Goal: Task Accomplishment & Management: Use online tool/utility

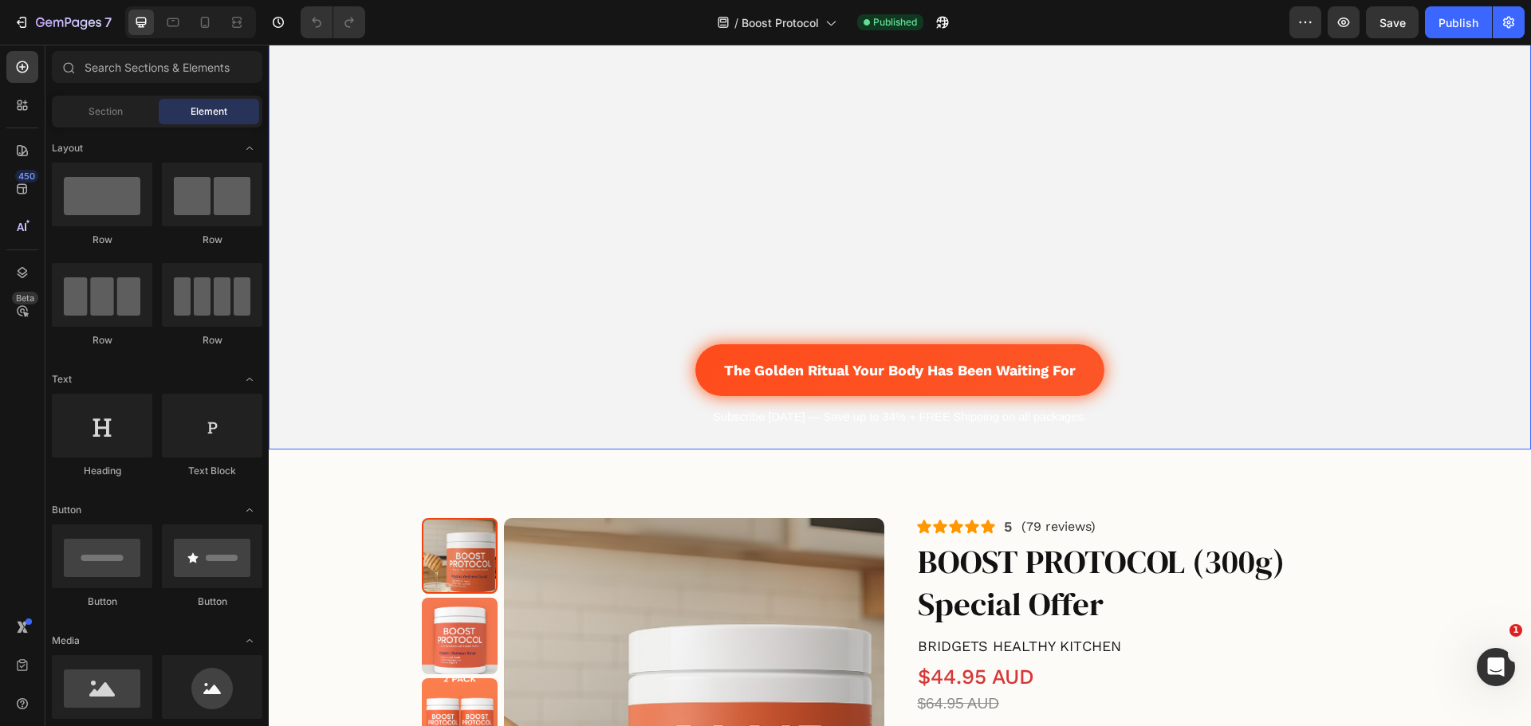
scroll to position [588, 0]
click at [169, 22] on icon at bounding box center [173, 22] width 16 height 16
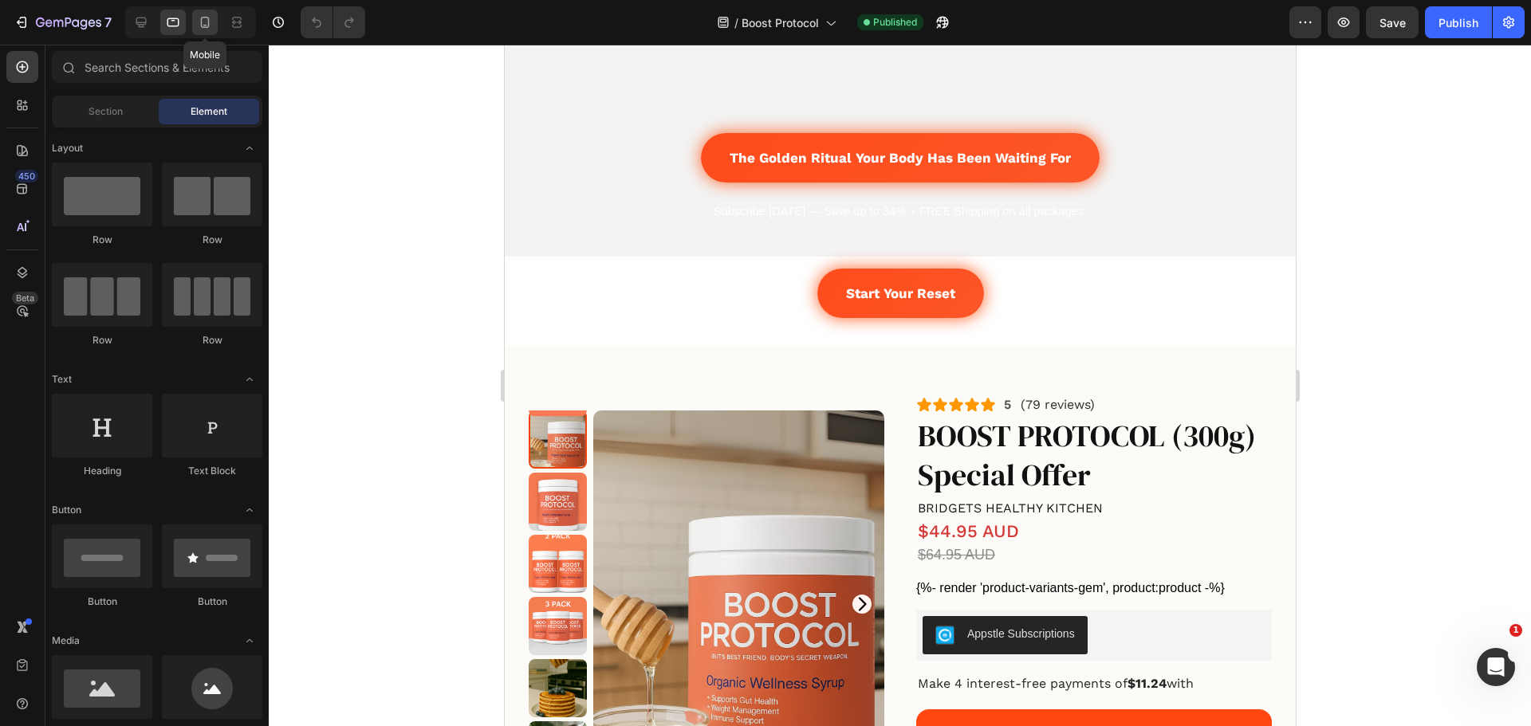
click at [210, 22] on icon at bounding box center [205, 22] width 16 height 16
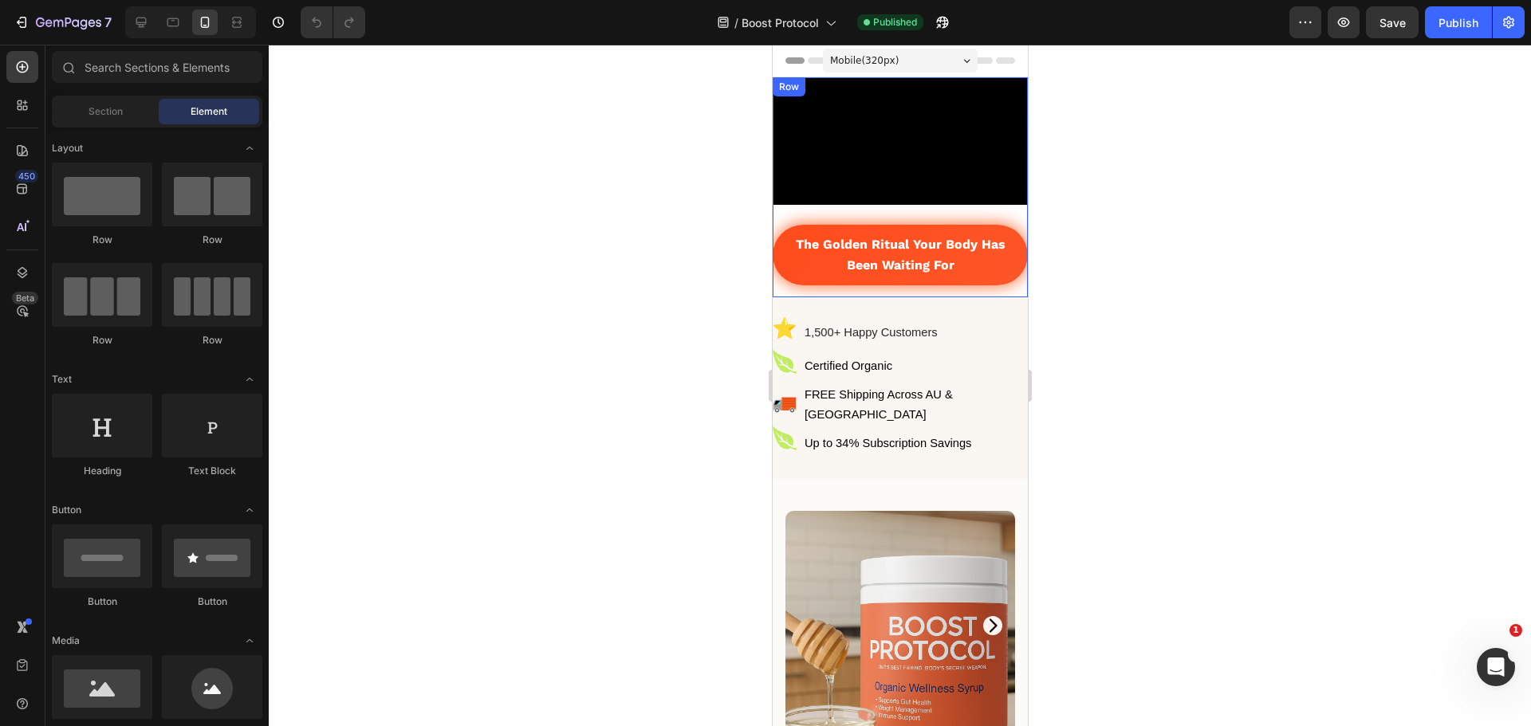
click at [847, 297] on div "The Golden Ritual Your Body Has Been Waiting For Button" at bounding box center [899, 251] width 255 height 92
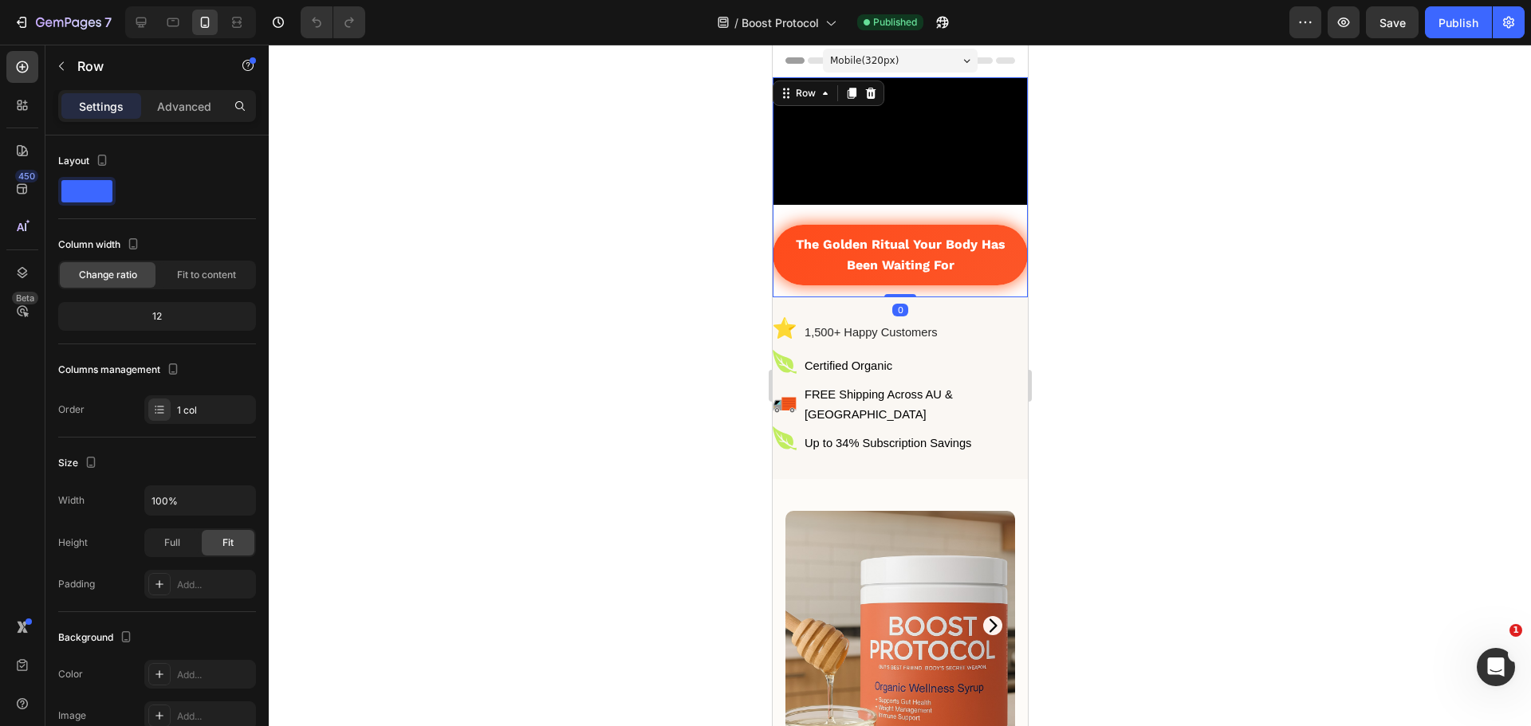
click at [826, 297] on div "The Golden Ritual Your Body Has Been Waiting For Button" at bounding box center [899, 251] width 255 height 92
click at [159, 17] on div "Tablet" at bounding box center [190, 22] width 131 height 32
click at [810, 97] on div "Row" at bounding box center [805, 93] width 26 height 14
click at [781, 104] on div "Row Row 1 col Section" at bounding box center [828, 94] width 112 height 26
click at [784, 101] on div "Row" at bounding box center [805, 93] width 58 height 19
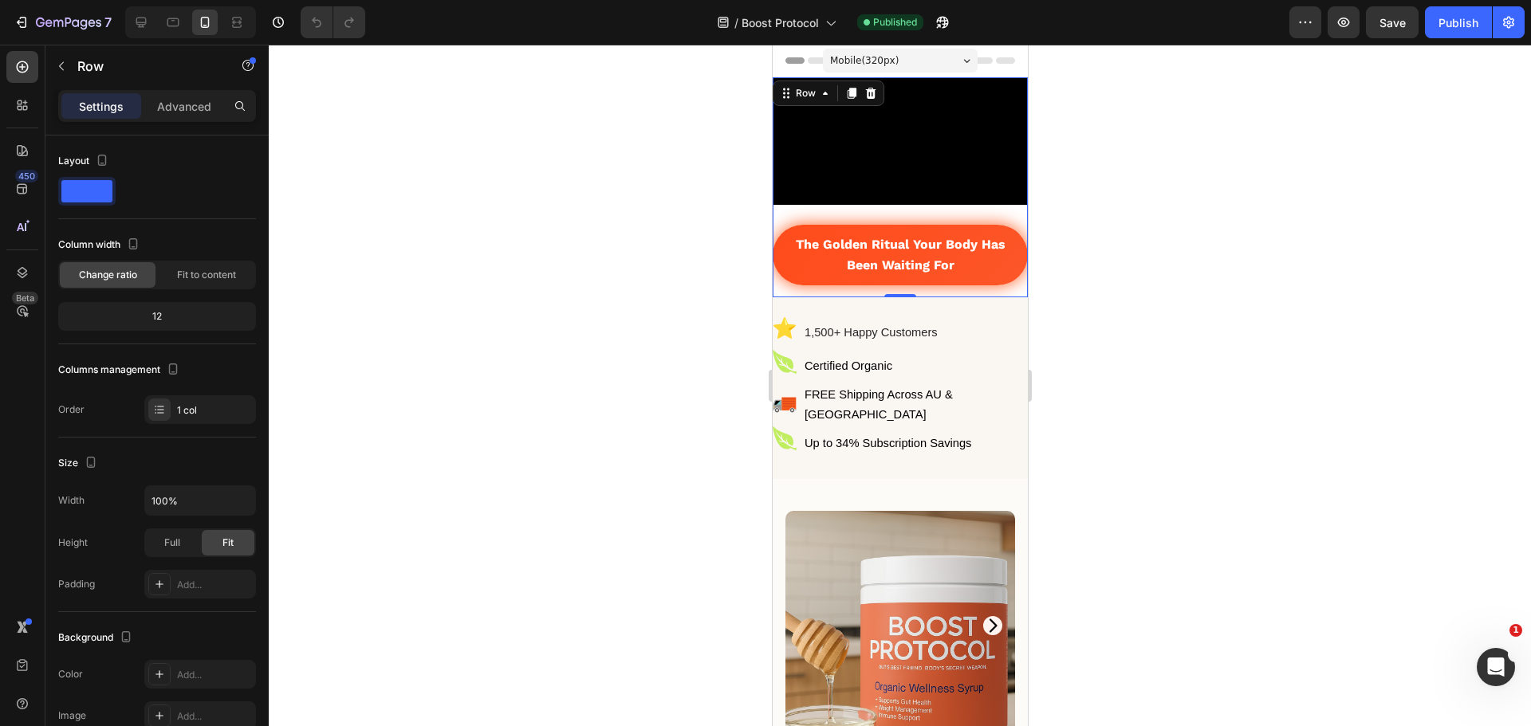
click at [577, 171] on div at bounding box center [900, 386] width 1262 height 682
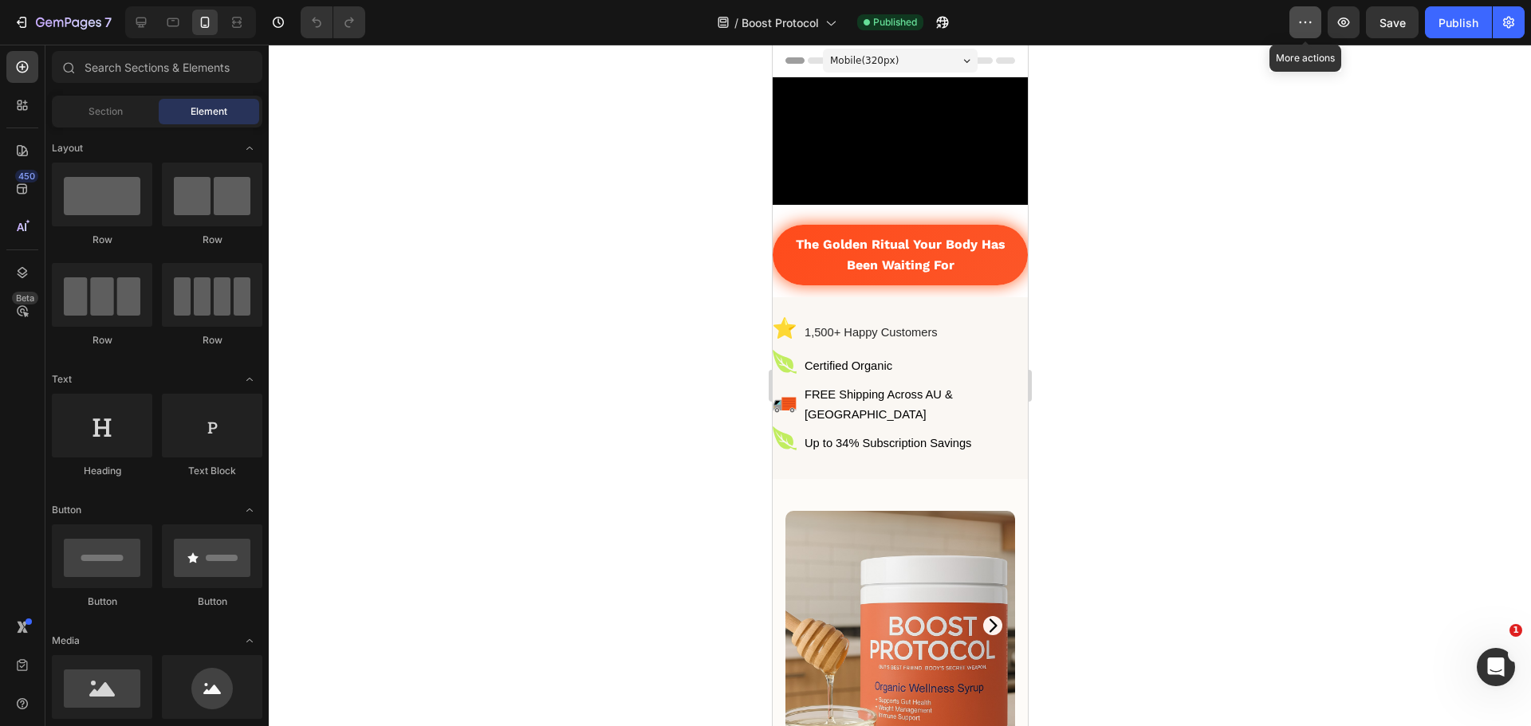
click at [1308, 12] on button "button" at bounding box center [1305, 22] width 32 height 32
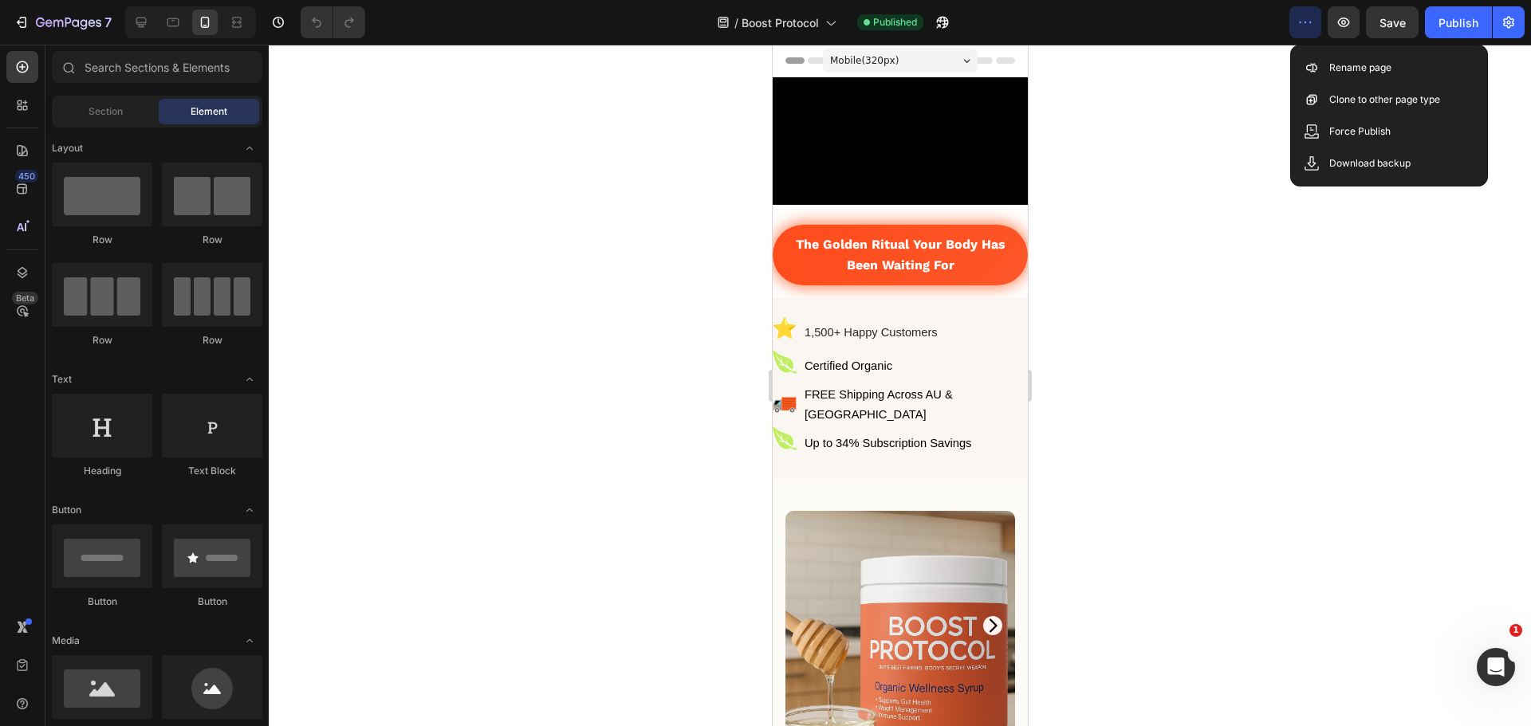
click at [1225, 130] on div at bounding box center [900, 386] width 1262 height 682
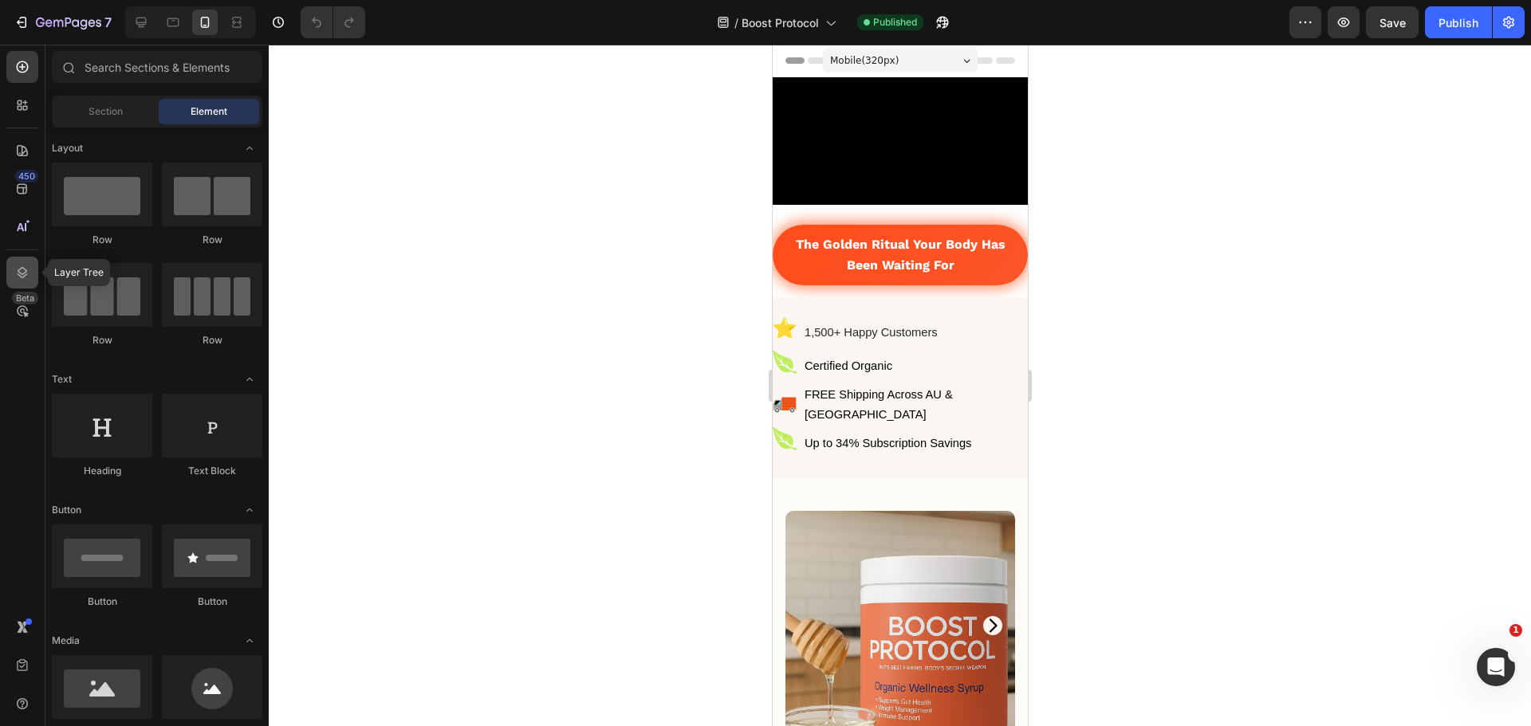
click at [18, 273] on icon at bounding box center [22, 273] width 16 height 16
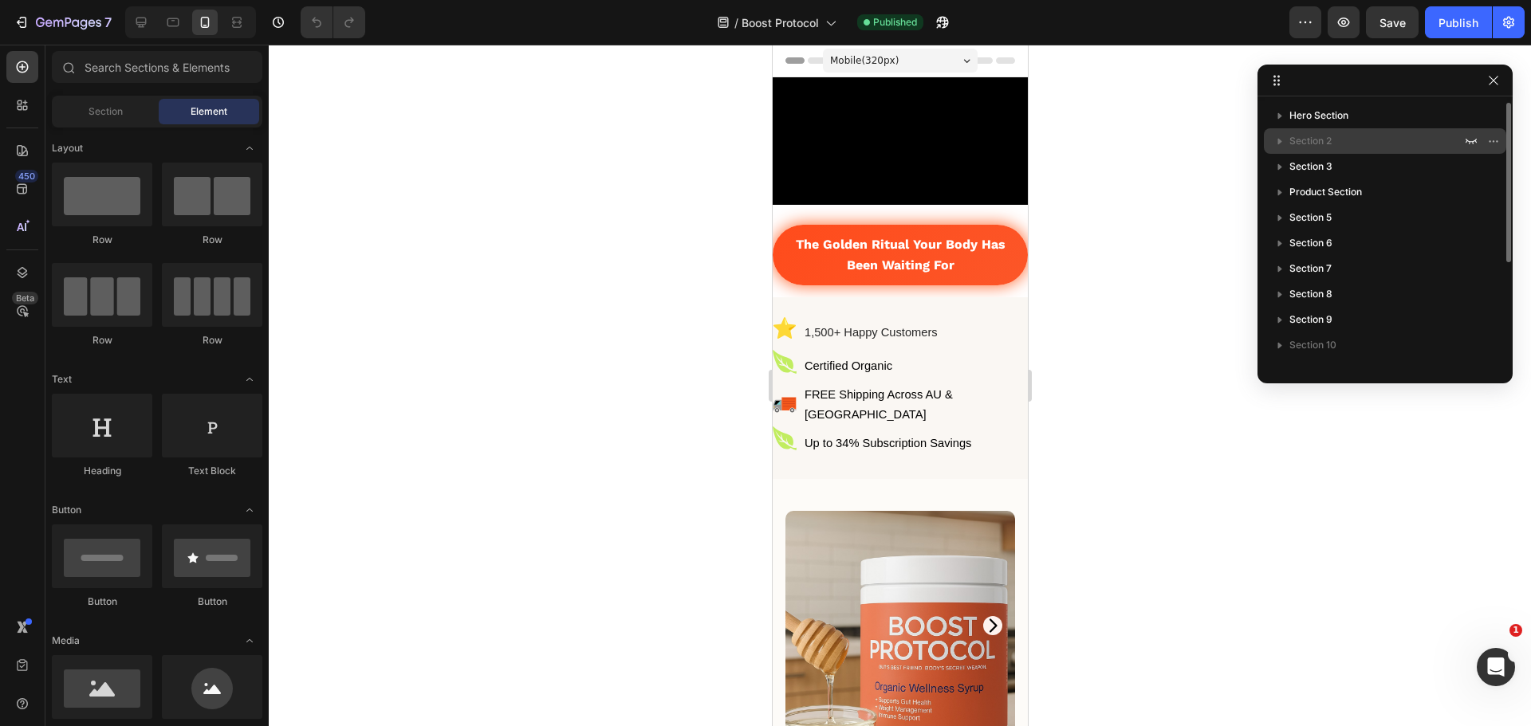
click at [1333, 142] on p "Section 2" at bounding box center [1376, 141] width 175 height 16
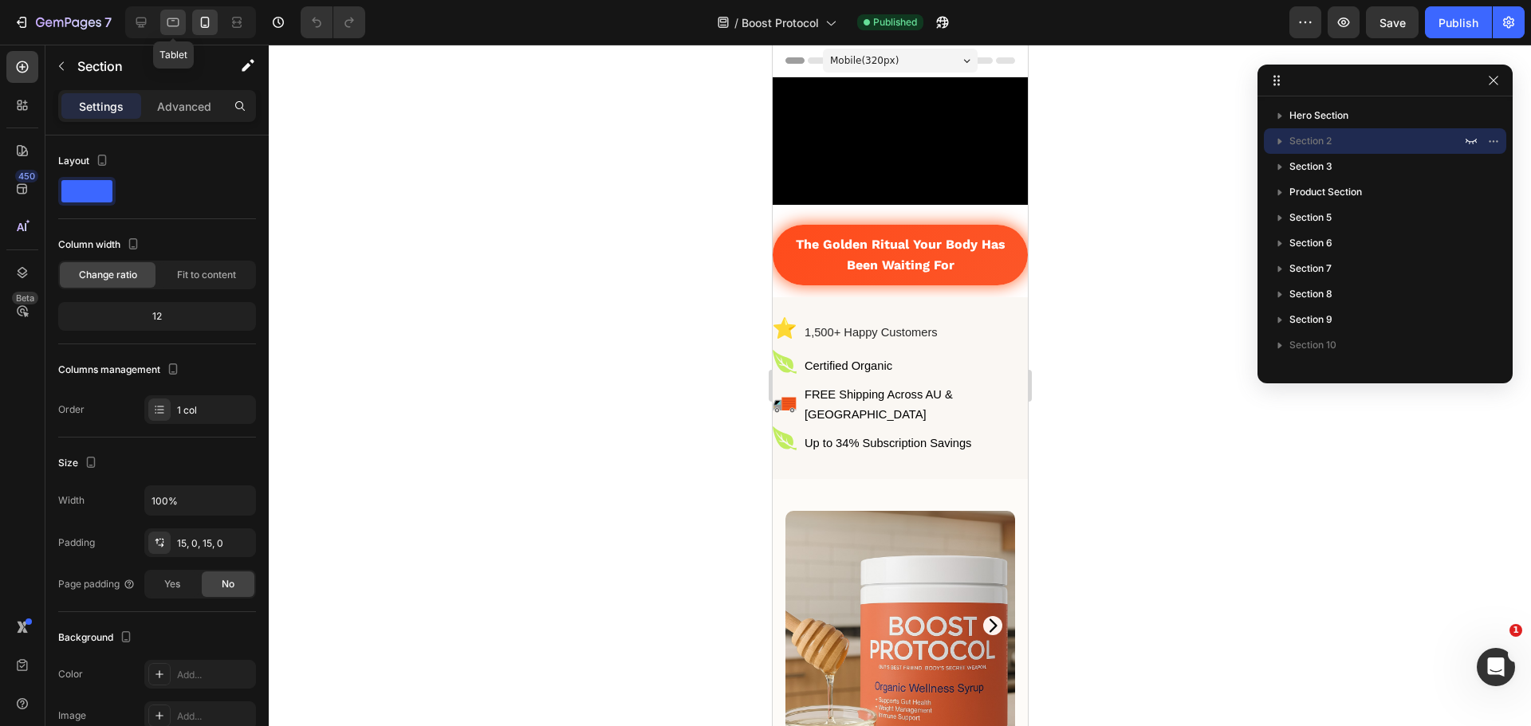
click at [176, 32] on div at bounding box center [173, 23] width 26 height 26
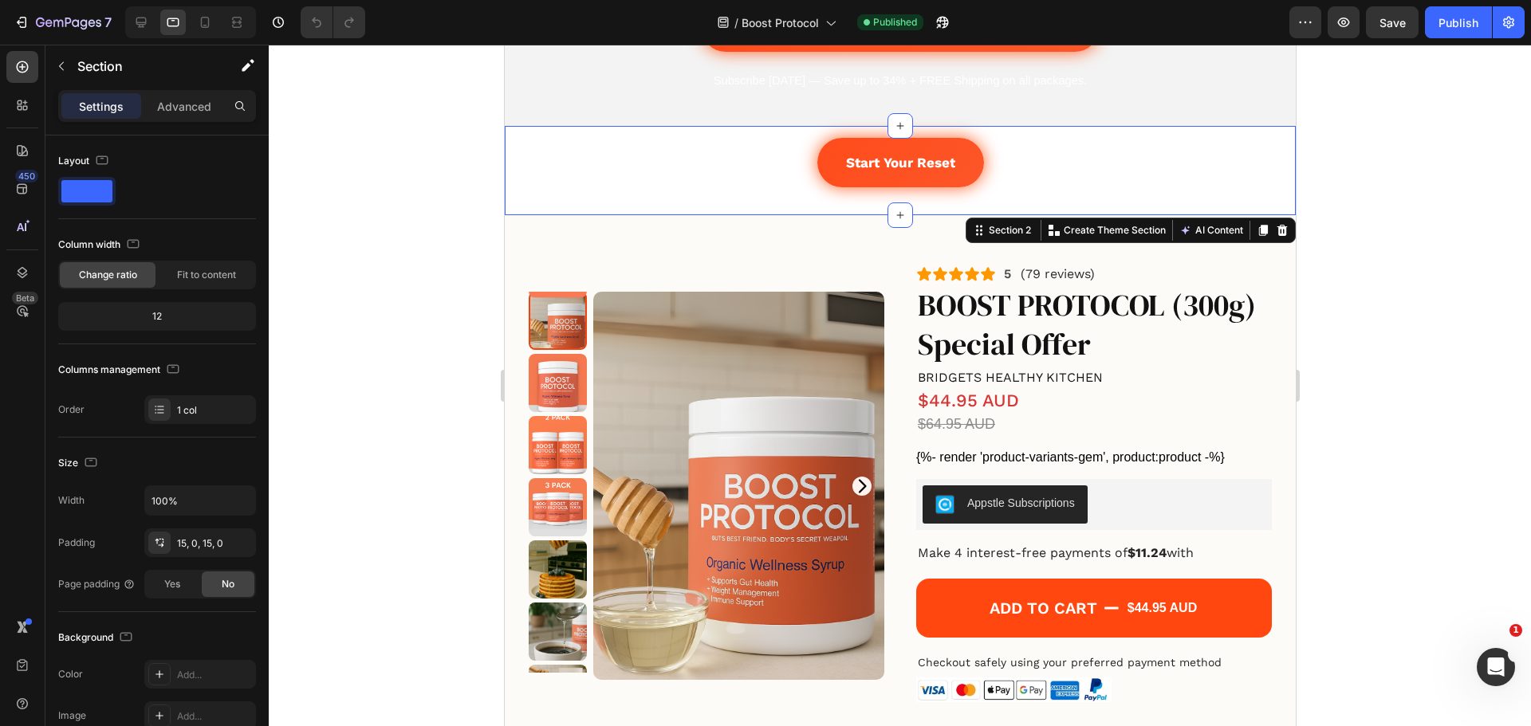
scroll to position [415, 0]
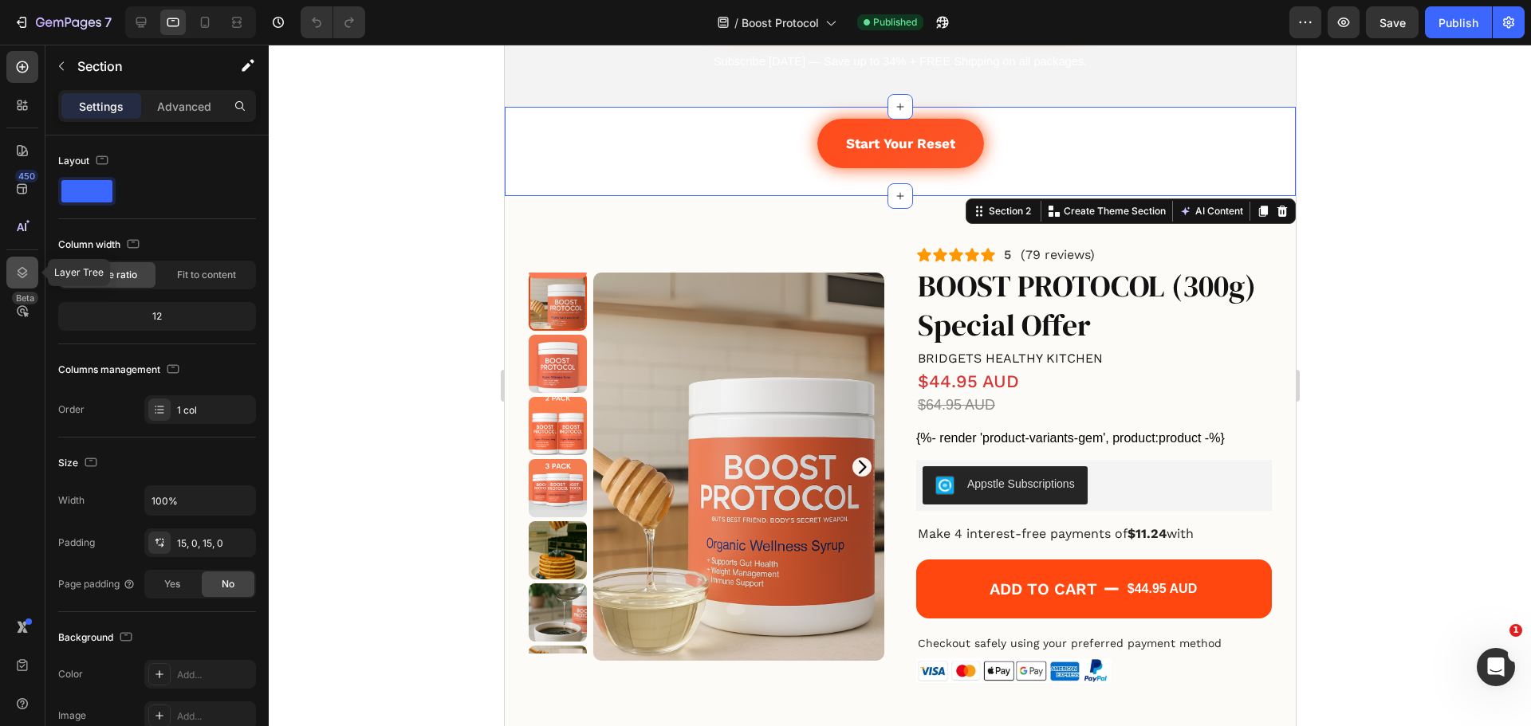
click at [19, 272] on icon at bounding box center [23, 272] width 10 height 11
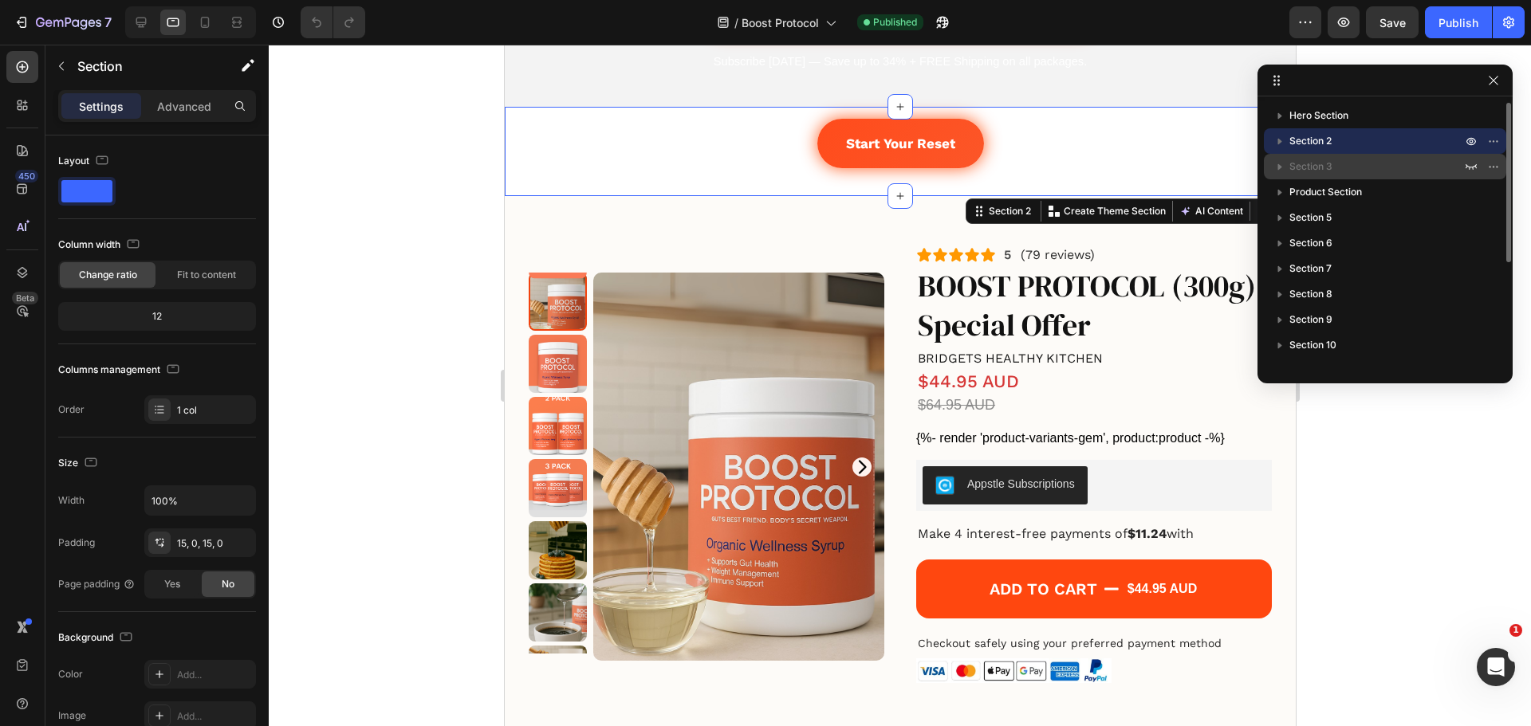
click at [1357, 160] on p "Section 3" at bounding box center [1376, 167] width 175 height 16
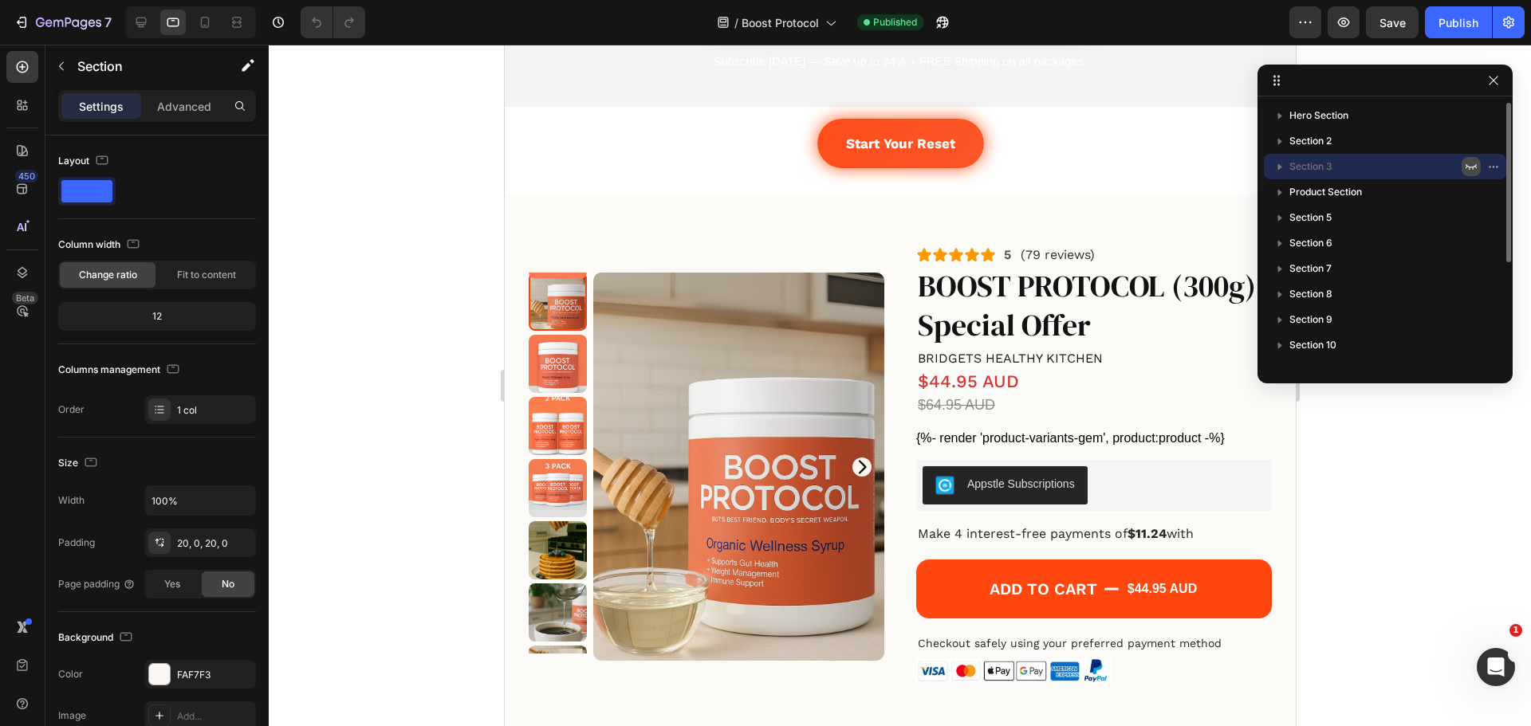
click at [1471, 167] on icon "button" at bounding box center [1471, 166] width 13 height 13
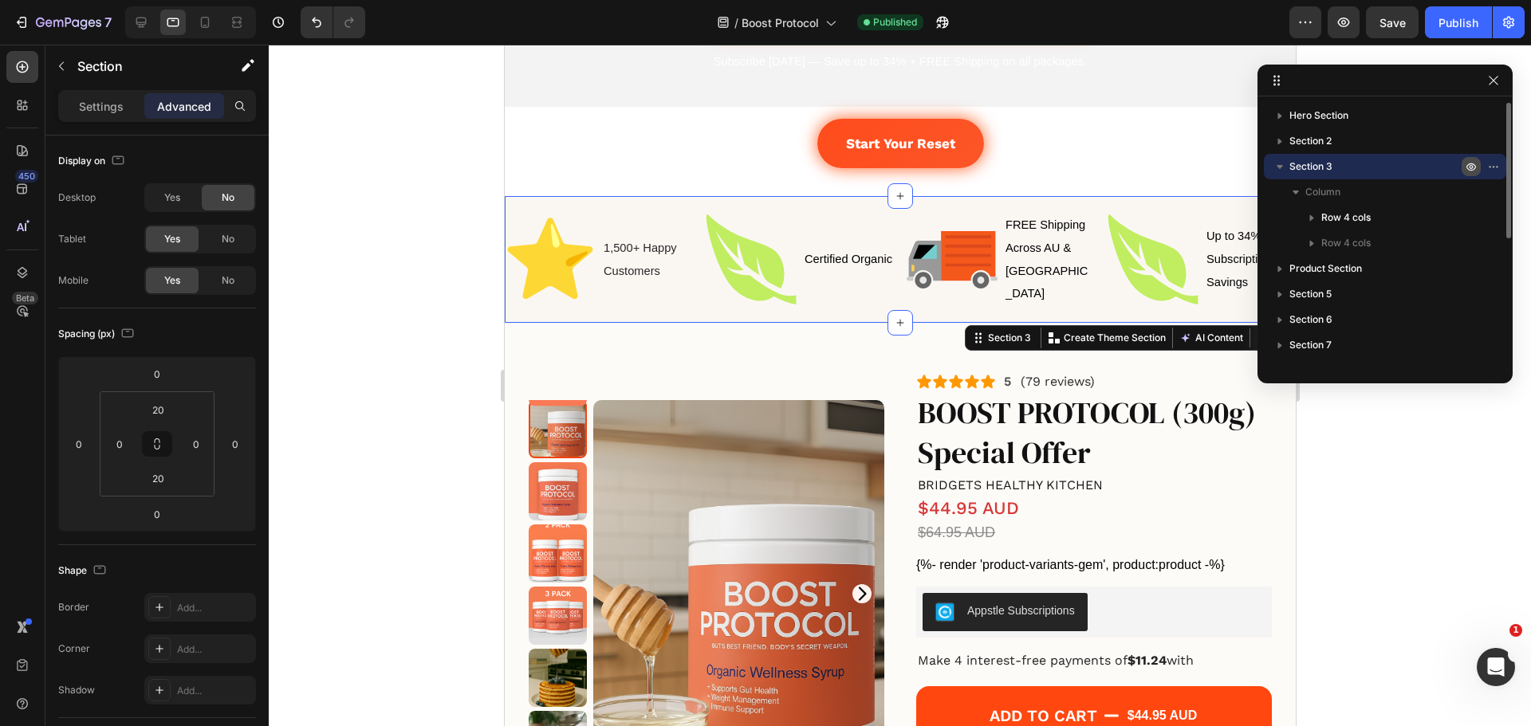
click at [1471, 167] on icon "button" at bounding box center [1471, 166] width 13 height 13
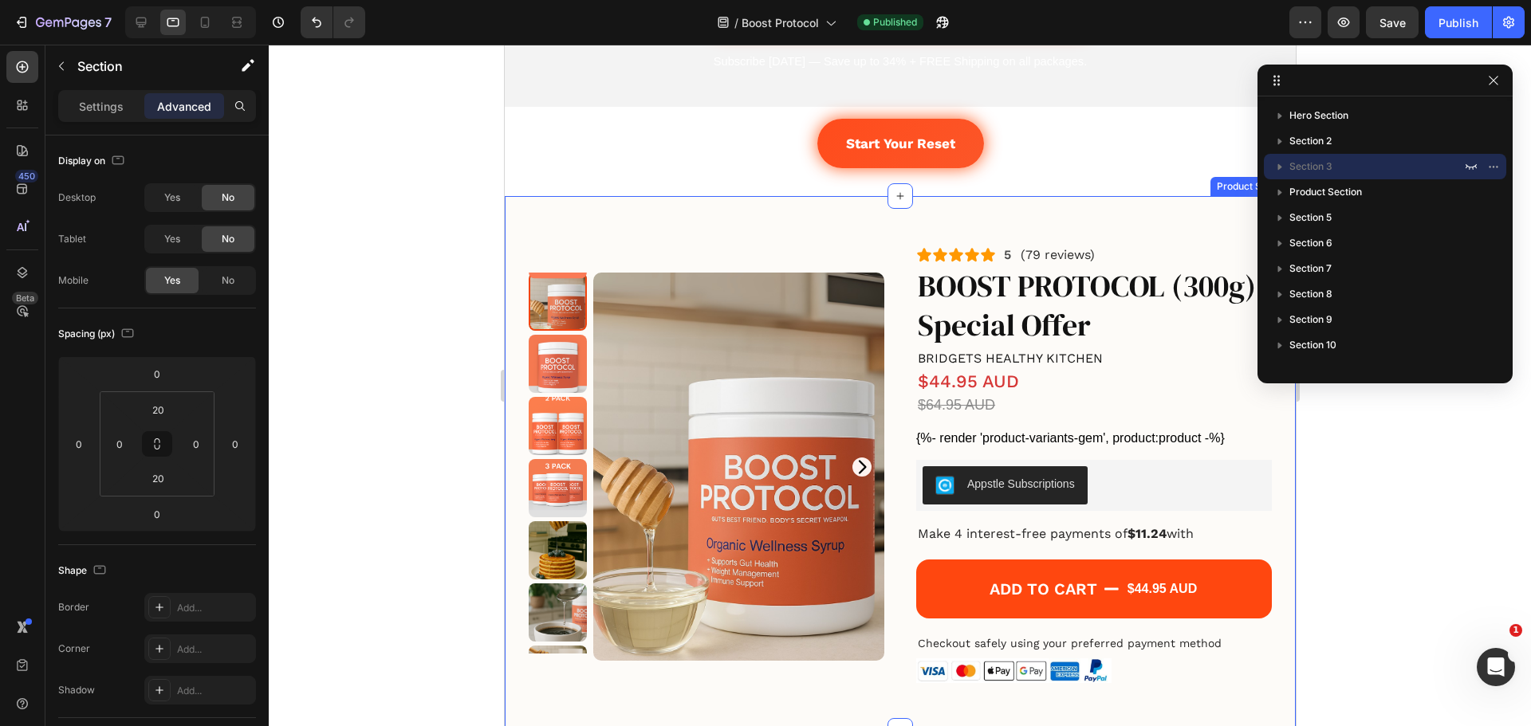
scroll to position [0, 0]
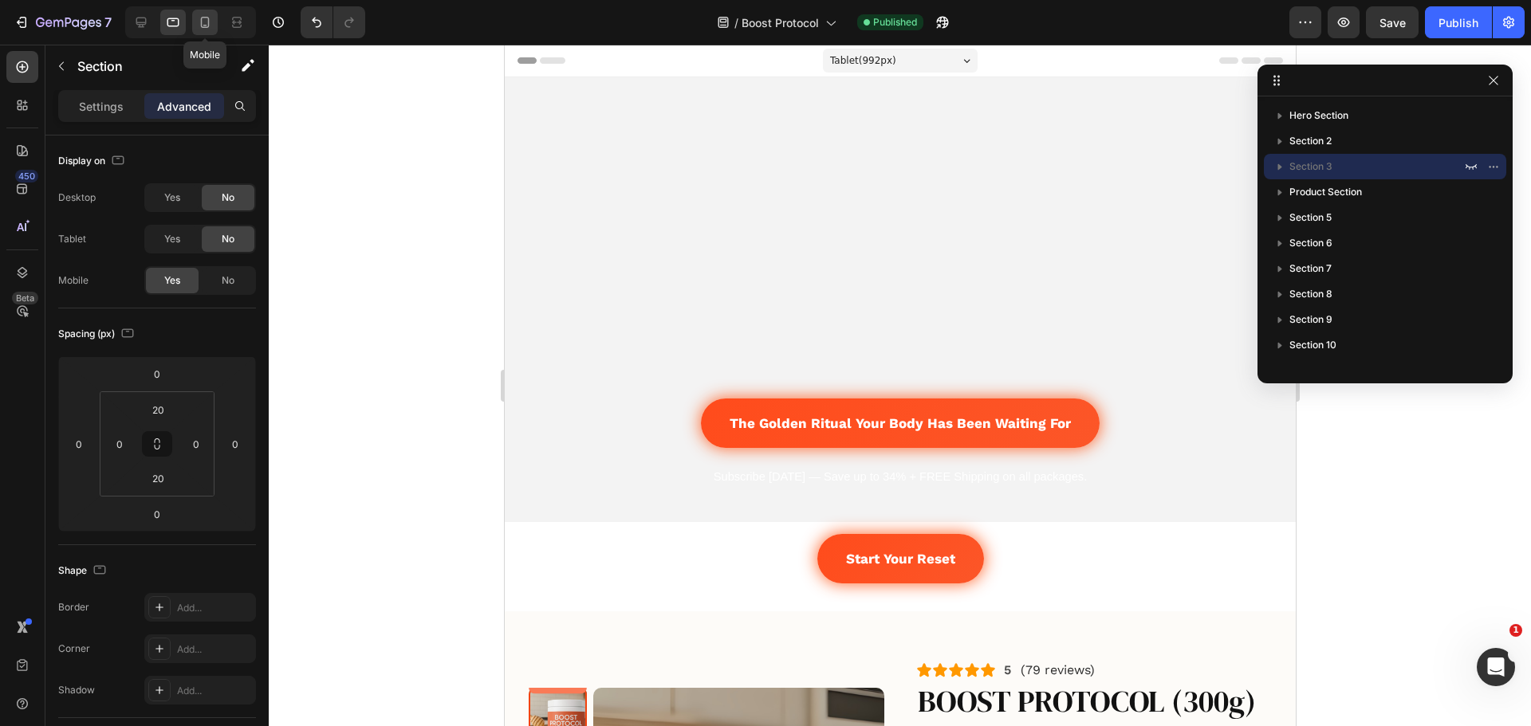
click at [213, 28] on icon at bounding box center [205, 22] width 16 height 16
type input "24"
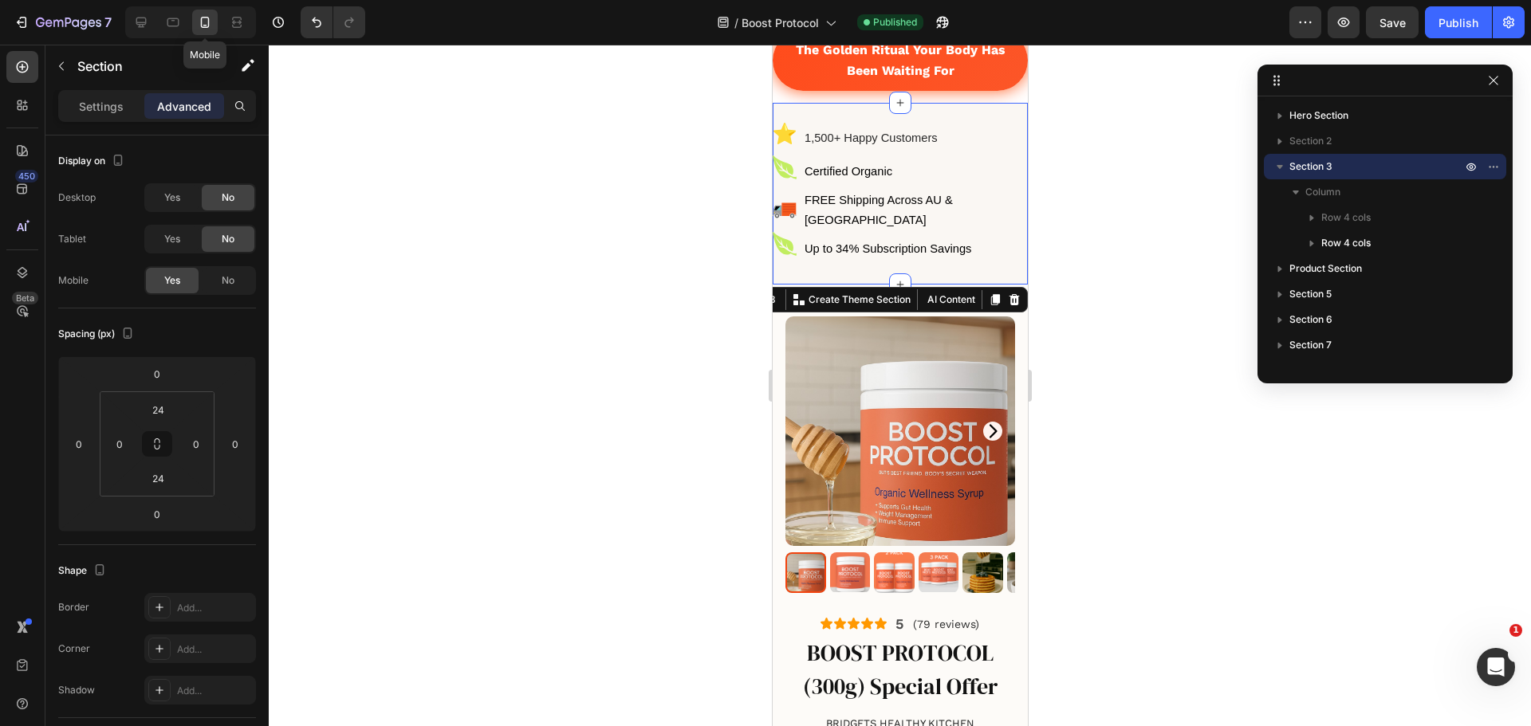
scroll to position [207, 0]
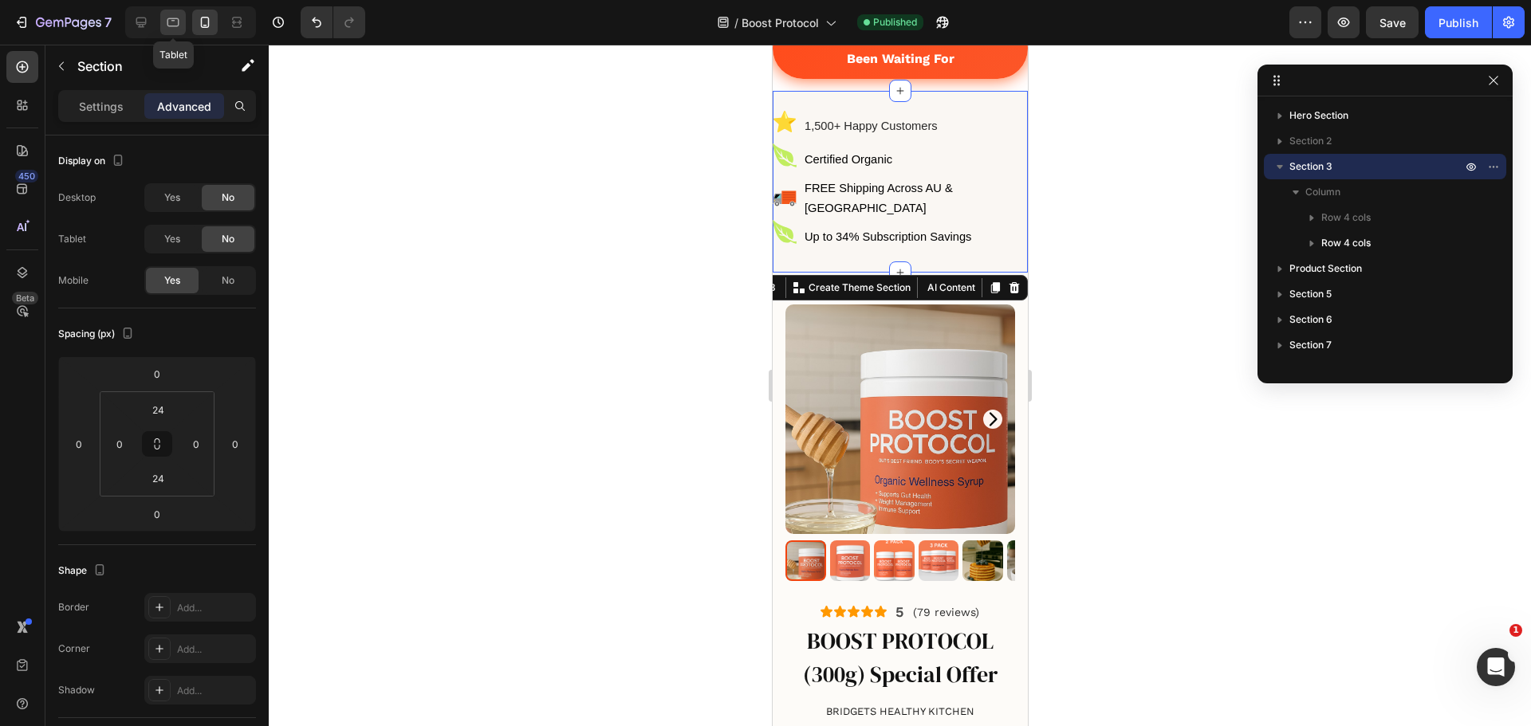
click at [176, 30] on div at bounding box center [173, 23] width 26 height 26
type input "20"
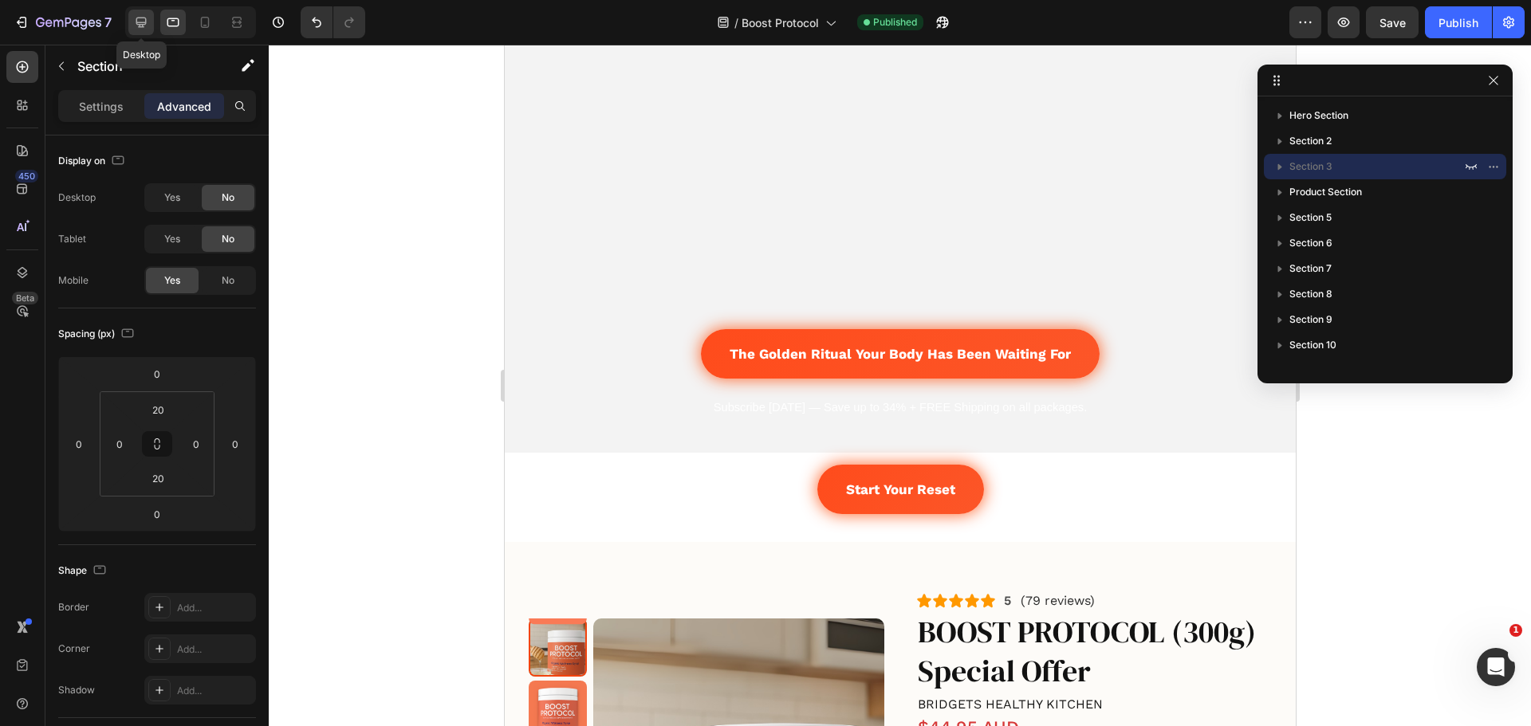
click at [149, 26] on div at bounding box center [141, 23] width 26 height 26
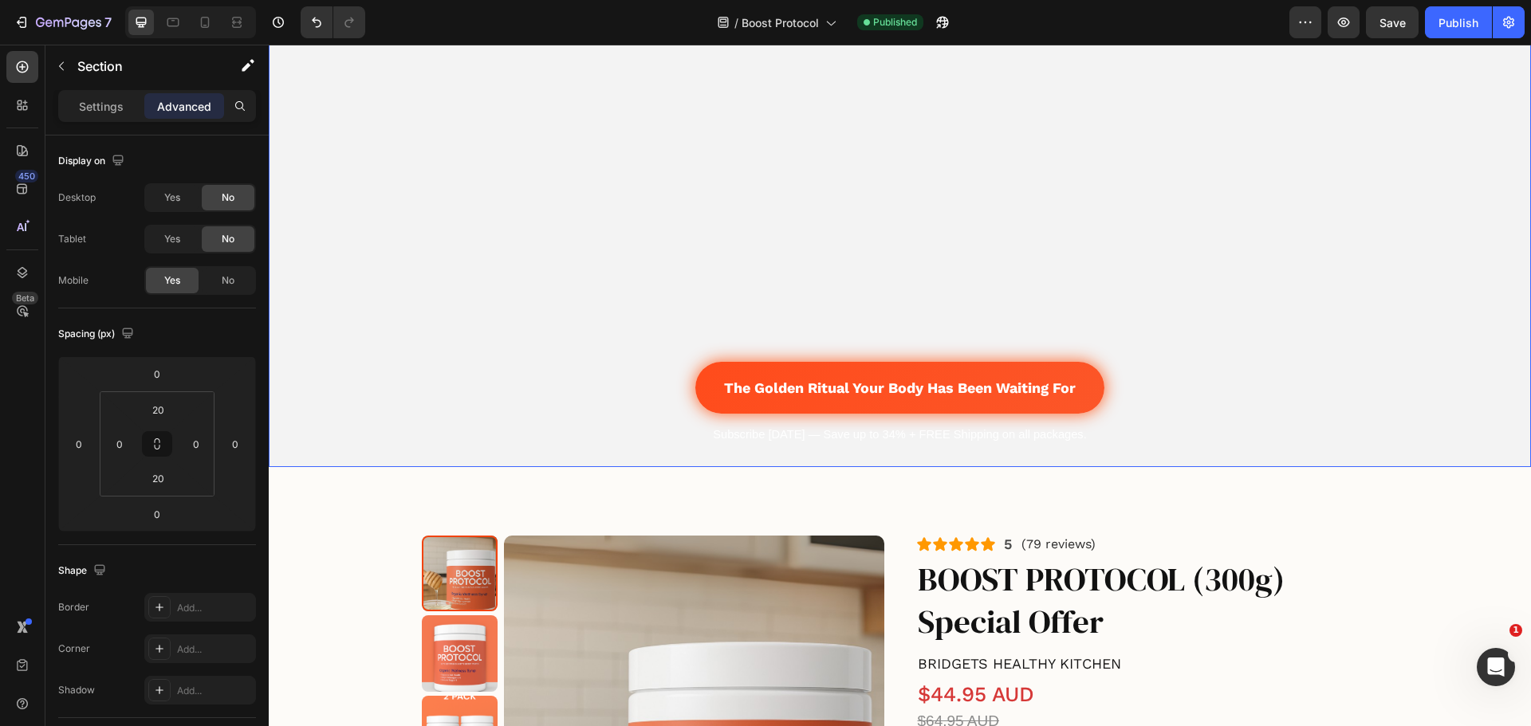
scroll to position [266, 0]
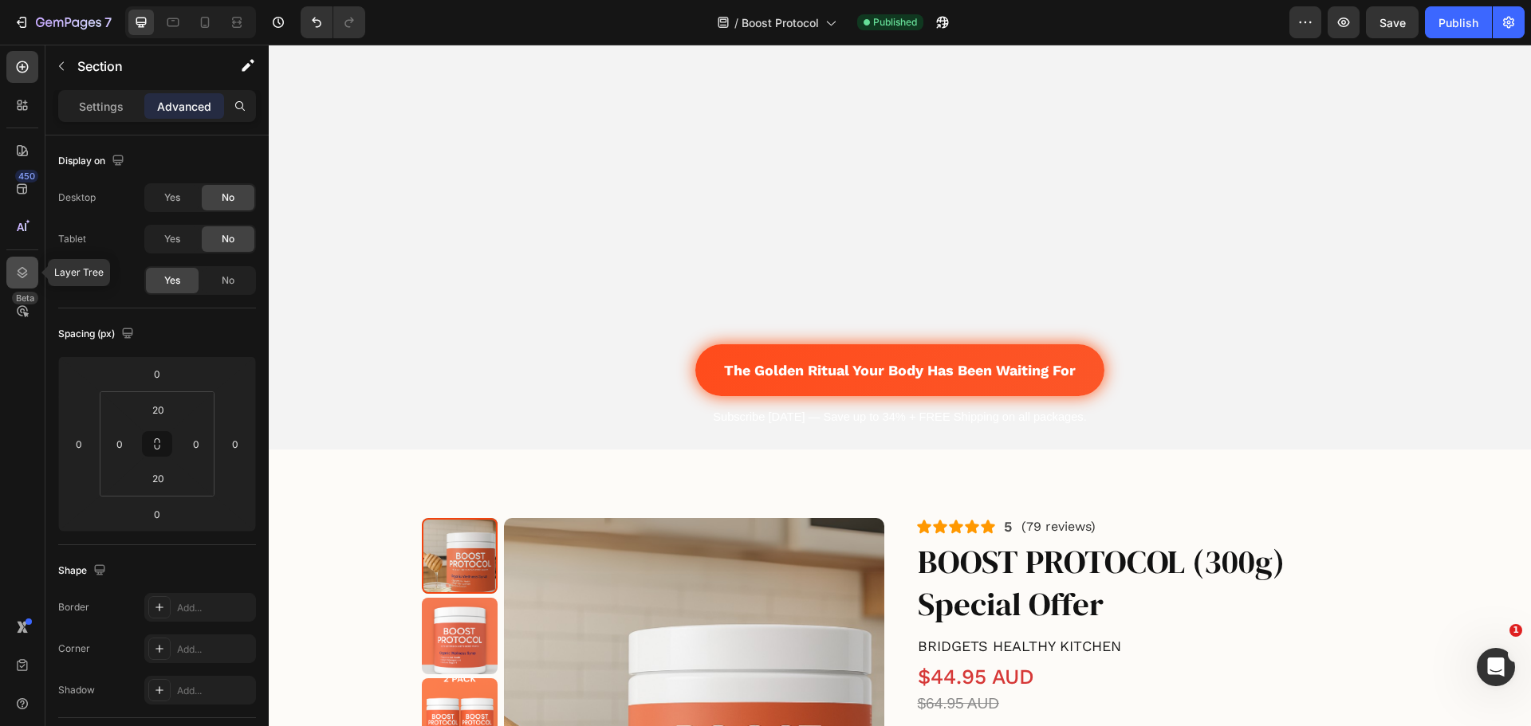
click at [25, 272] on icon at bounding box center [22, 273] width 16 height 16
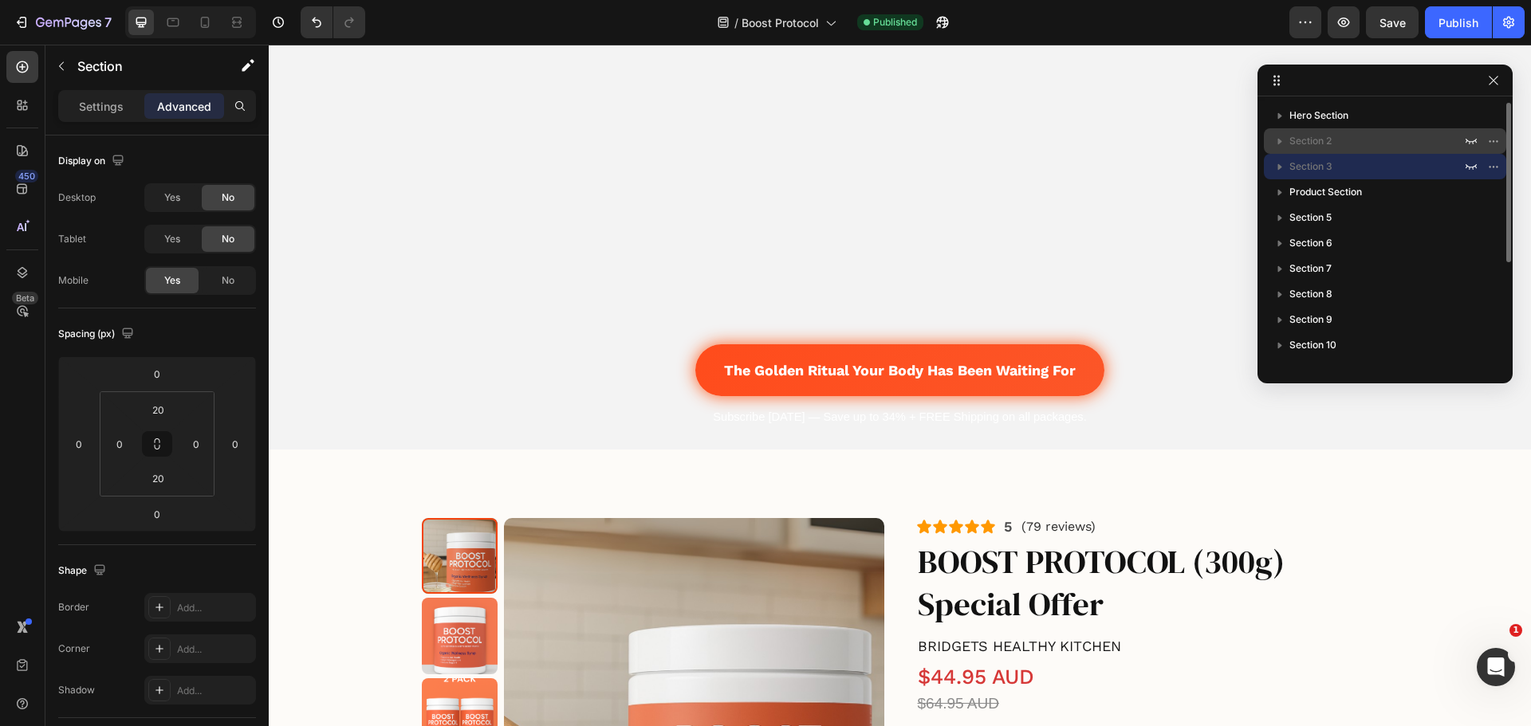
click at [1423, 143] on p "Section 2" at bounding box center [1376, 141] width 175 height 16
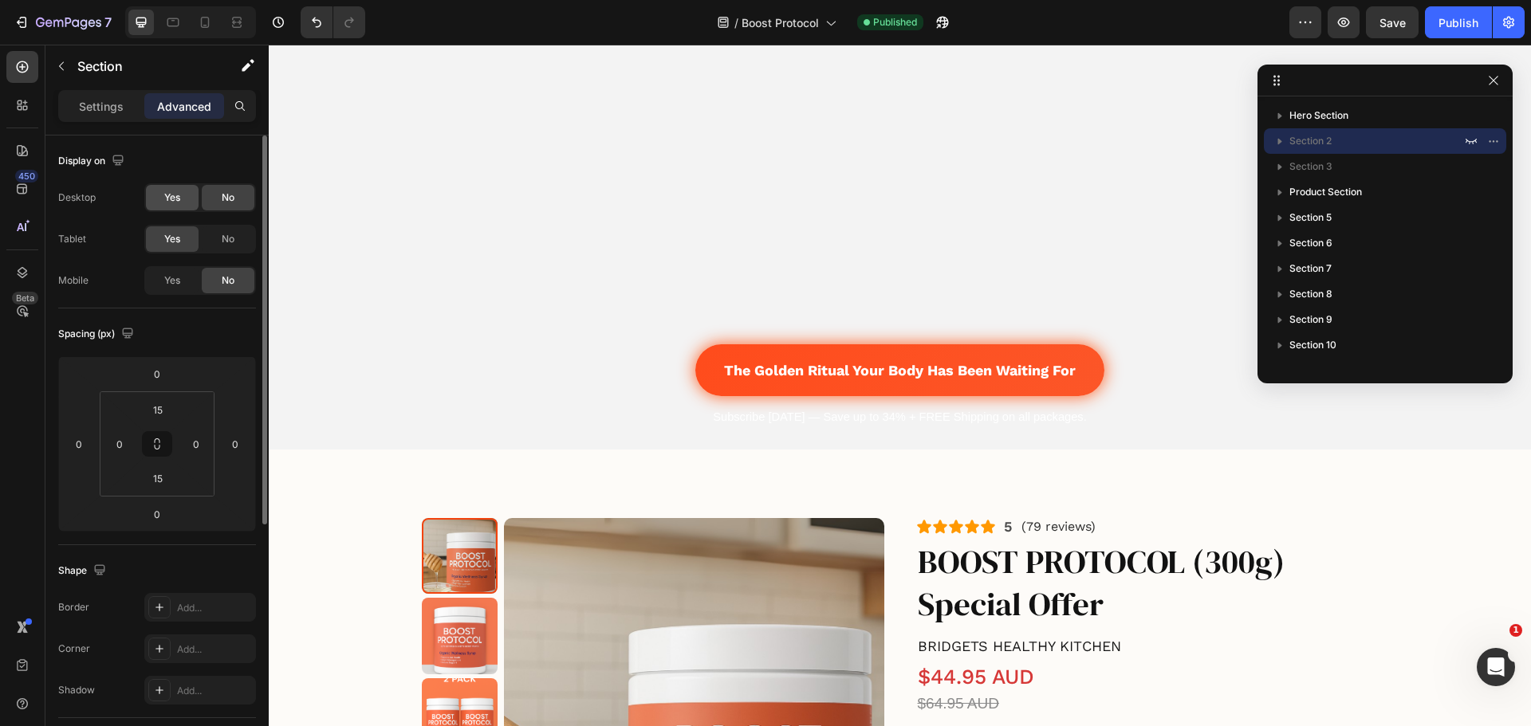
click at [176, 195] on span "Yes" at bounding box center [172, 198] width 16 height 14
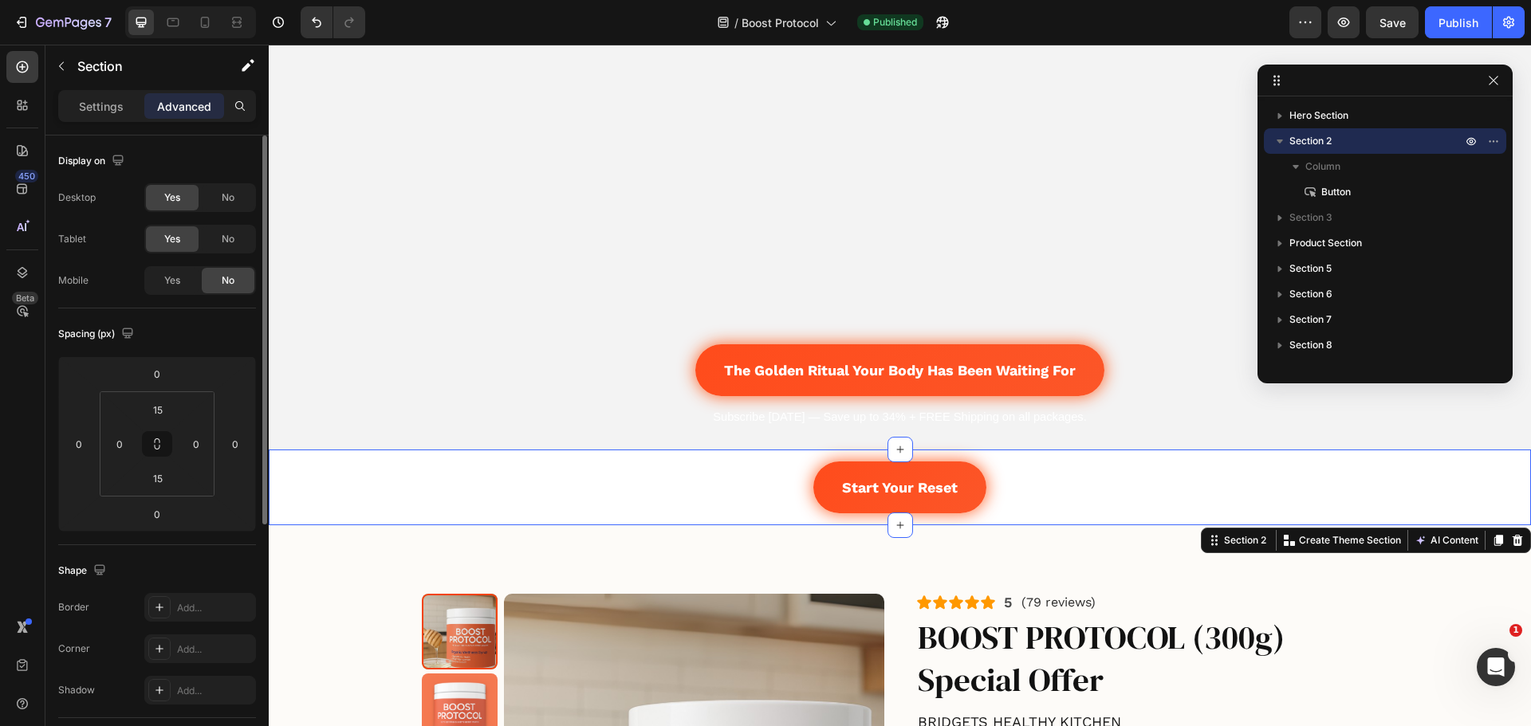
click at [176, 195] on span "Yes" at bounding box center [172, 198] width 16 height 14
click at [218, 193] on div "No" at bounding box center [228, 198] width 53 height 26
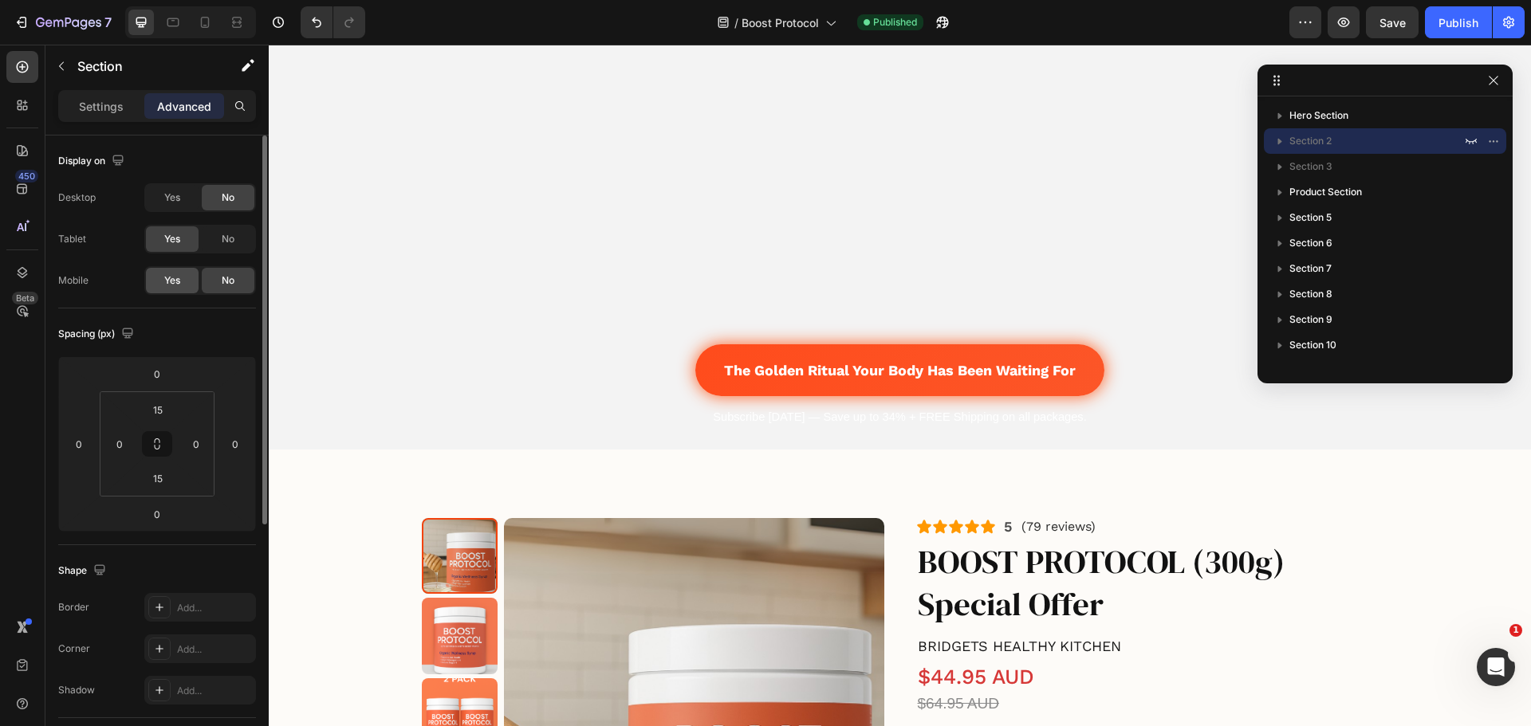
click at [173, 269] on div "Yes" at bounding box center [172, 281] width 53 height 26
click at [209, 268] on div "No" at bounding box center [228, 281] width 53 height 26
drag, startPoint x: 225, startPoint y: 241, endPoint x: 632, endPoint y: 20, distance: 463.5
click at [225, 241] on span "No" at bounding box center [228, 239] width 13 height 14
click at [172, 202] on span "Yes" at bounding box center [172, 198] width 16 height 14
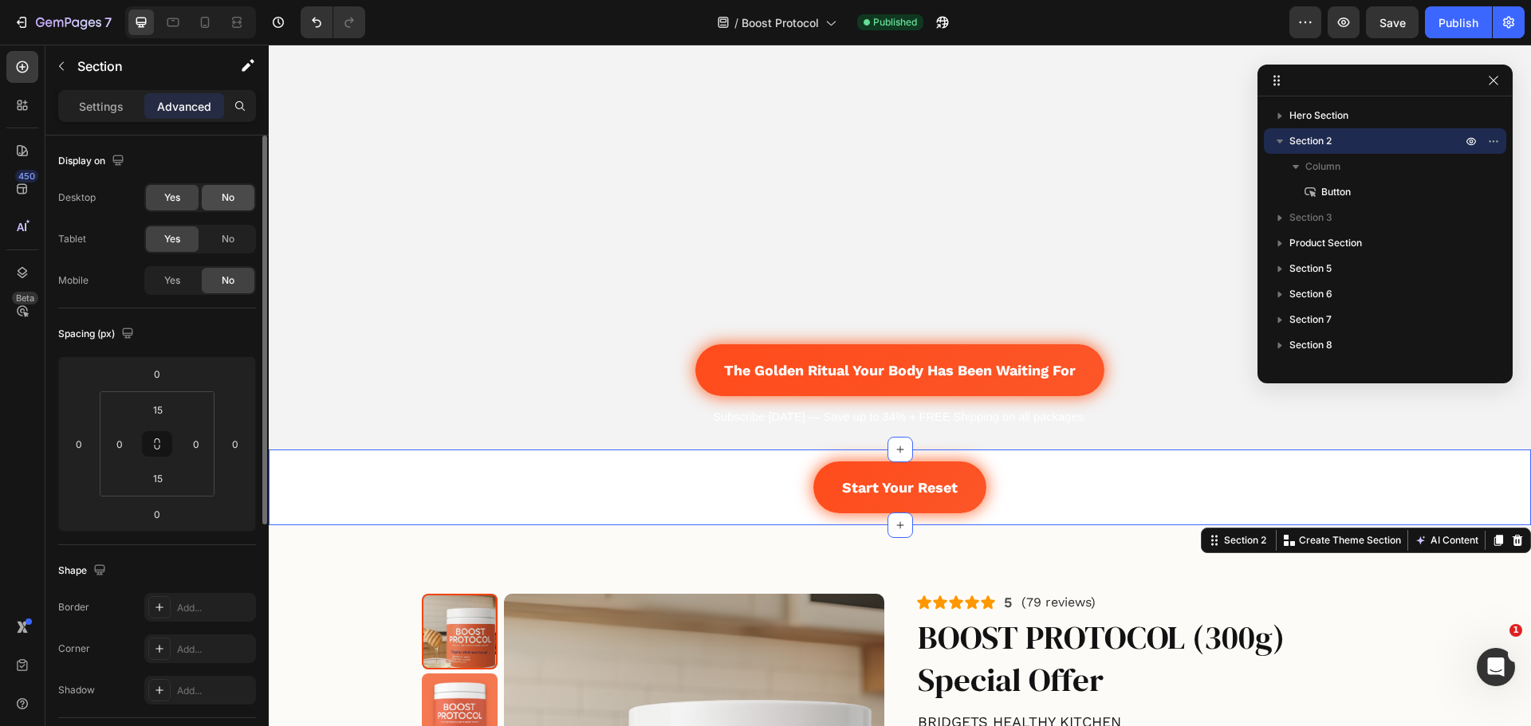
click at [236, 202] on div "No" at bounding box center [228, 198] width 53 height 26
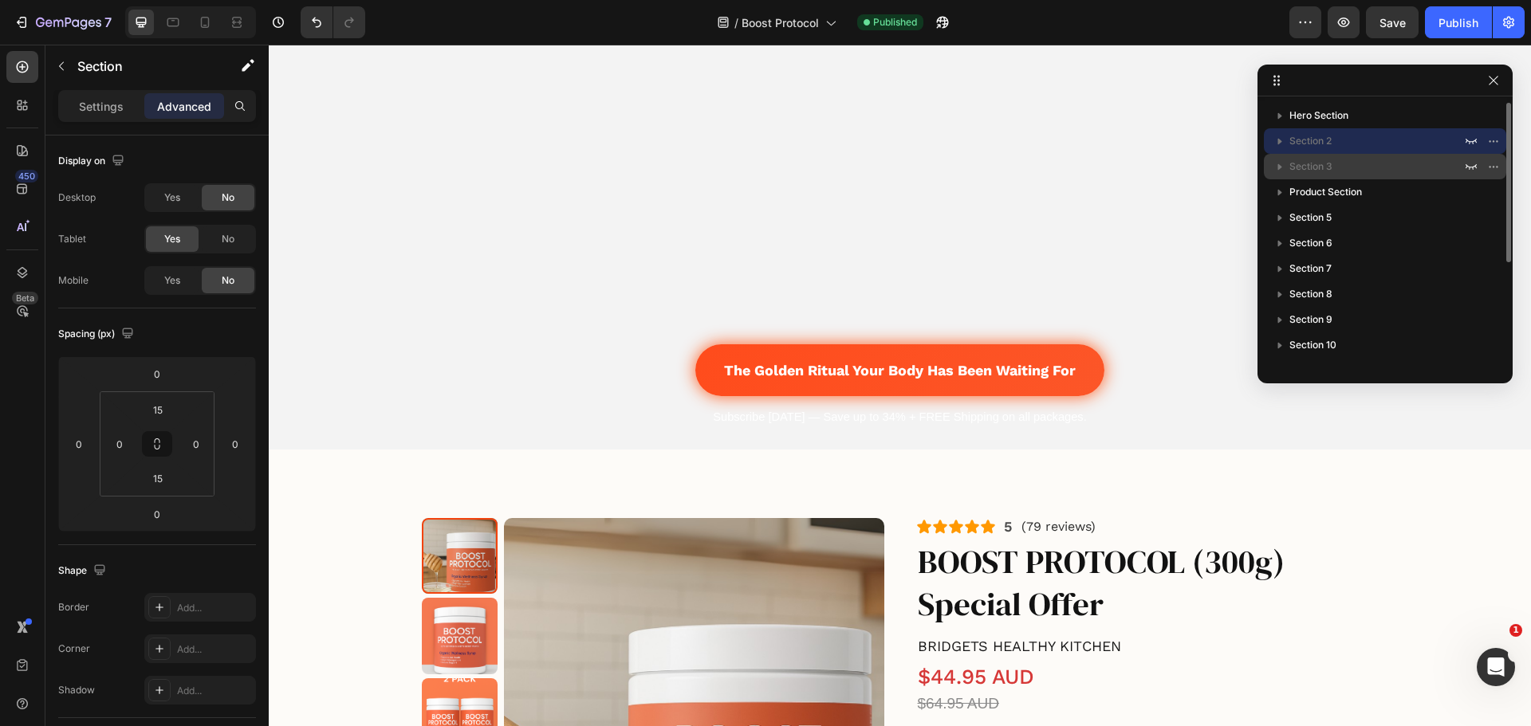
click at [1383, 177] on div "Section 3" at bounding box center [1385, 167] width 230 height 26
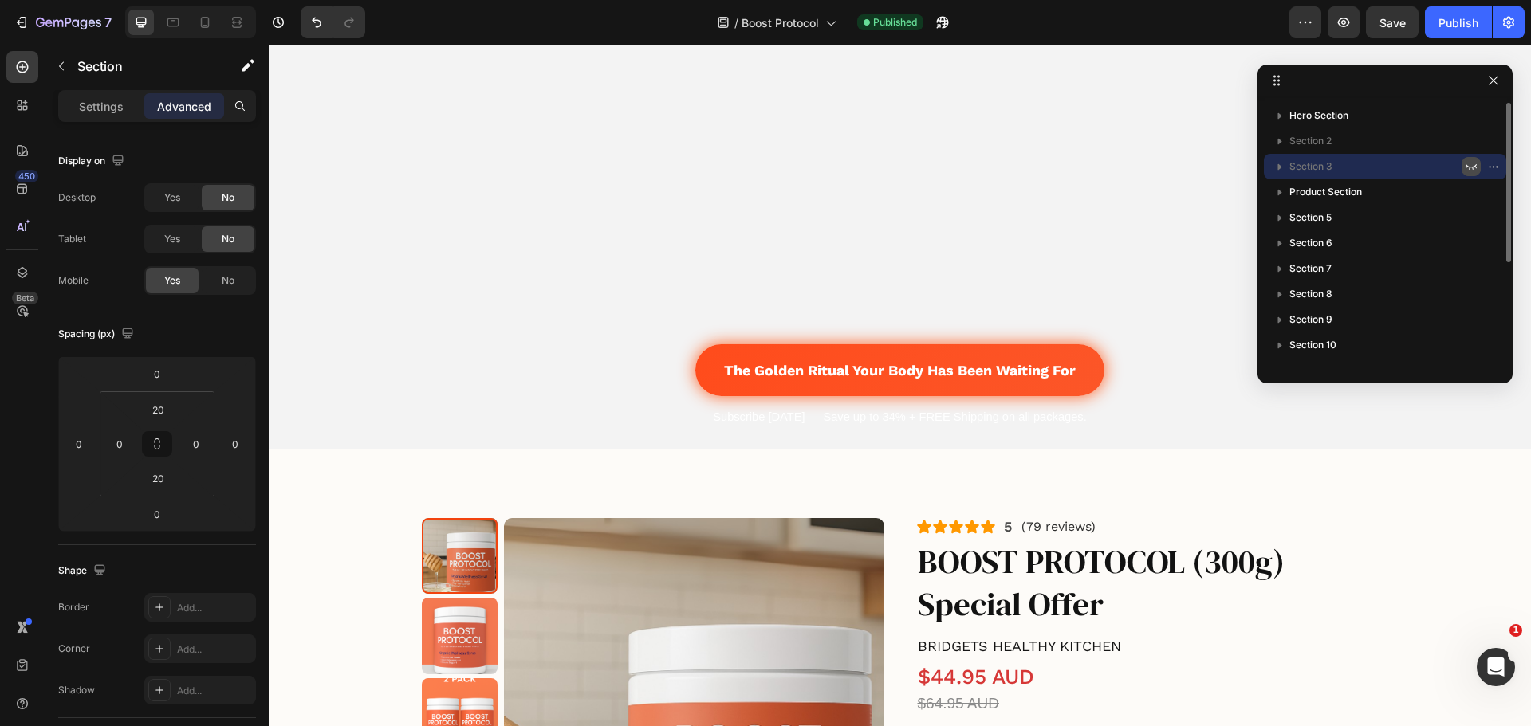
click at [1468, 167] on icon "button" at bounding box center [1471, 167] width 11 height 6
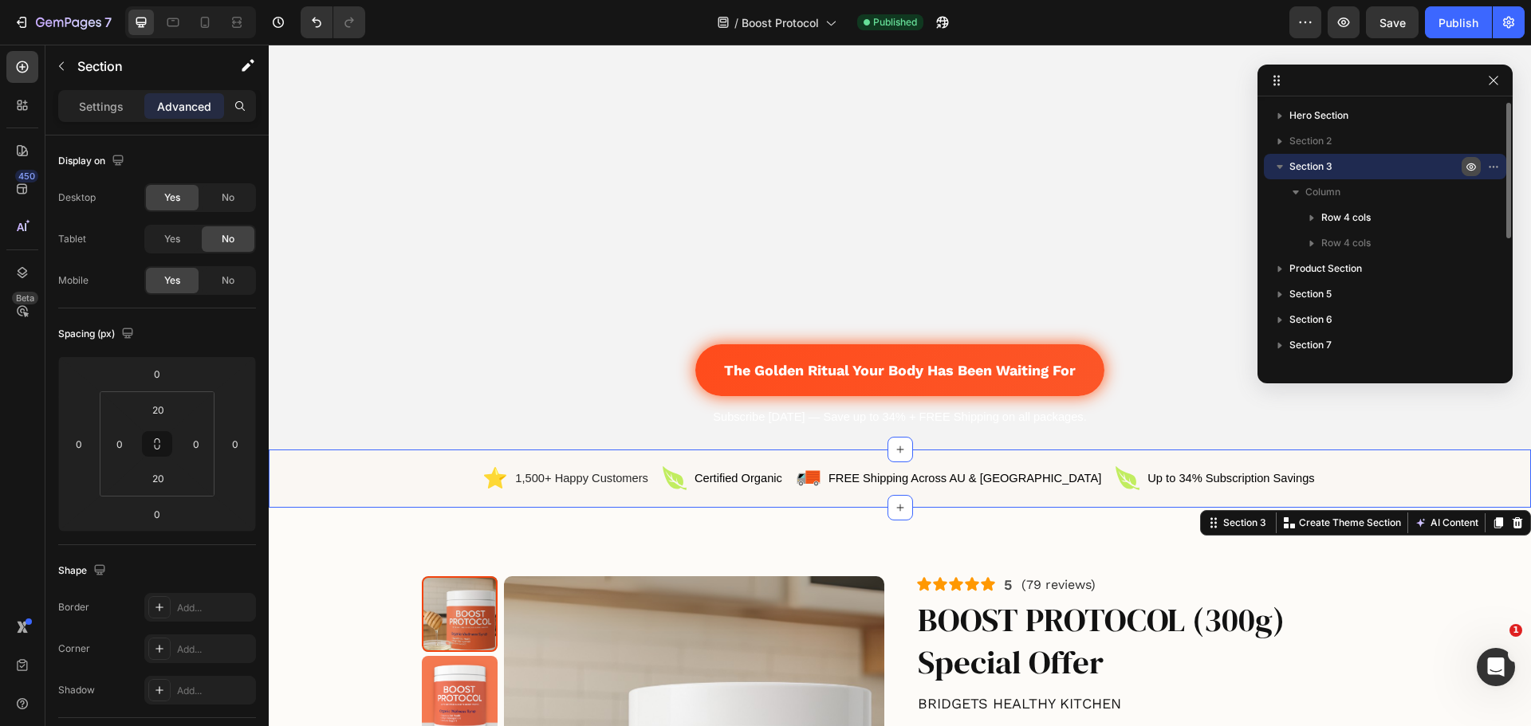
click at [1385, 171] on p "Section 3" at bounding box center [1376, 167] width 175 height 16
click at [1375, 171] on p "Section 3" at bounding box center [1376, 167] width 175 height 16
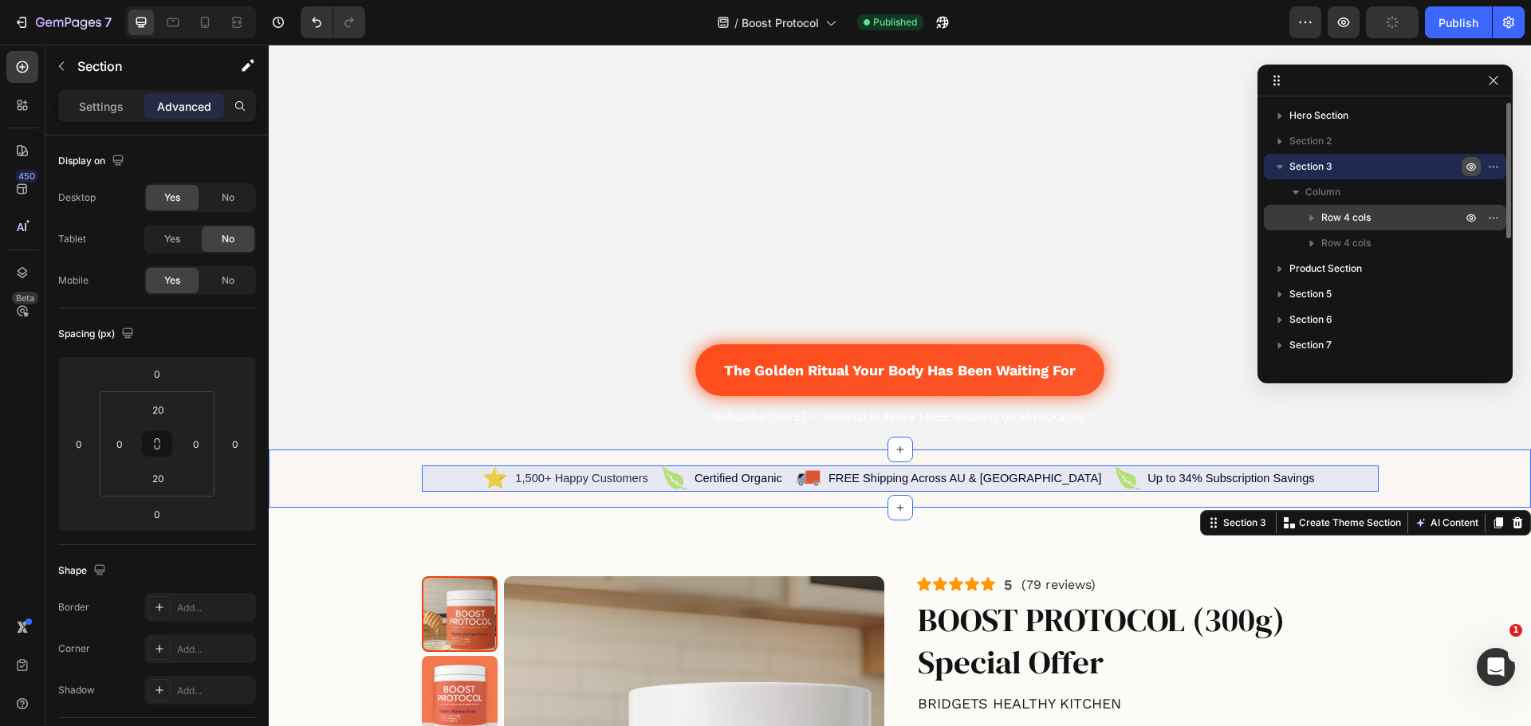
click at [1343, 212] on span "Row 4 cols" at bounding box center [1345, 218] width 49 height 16
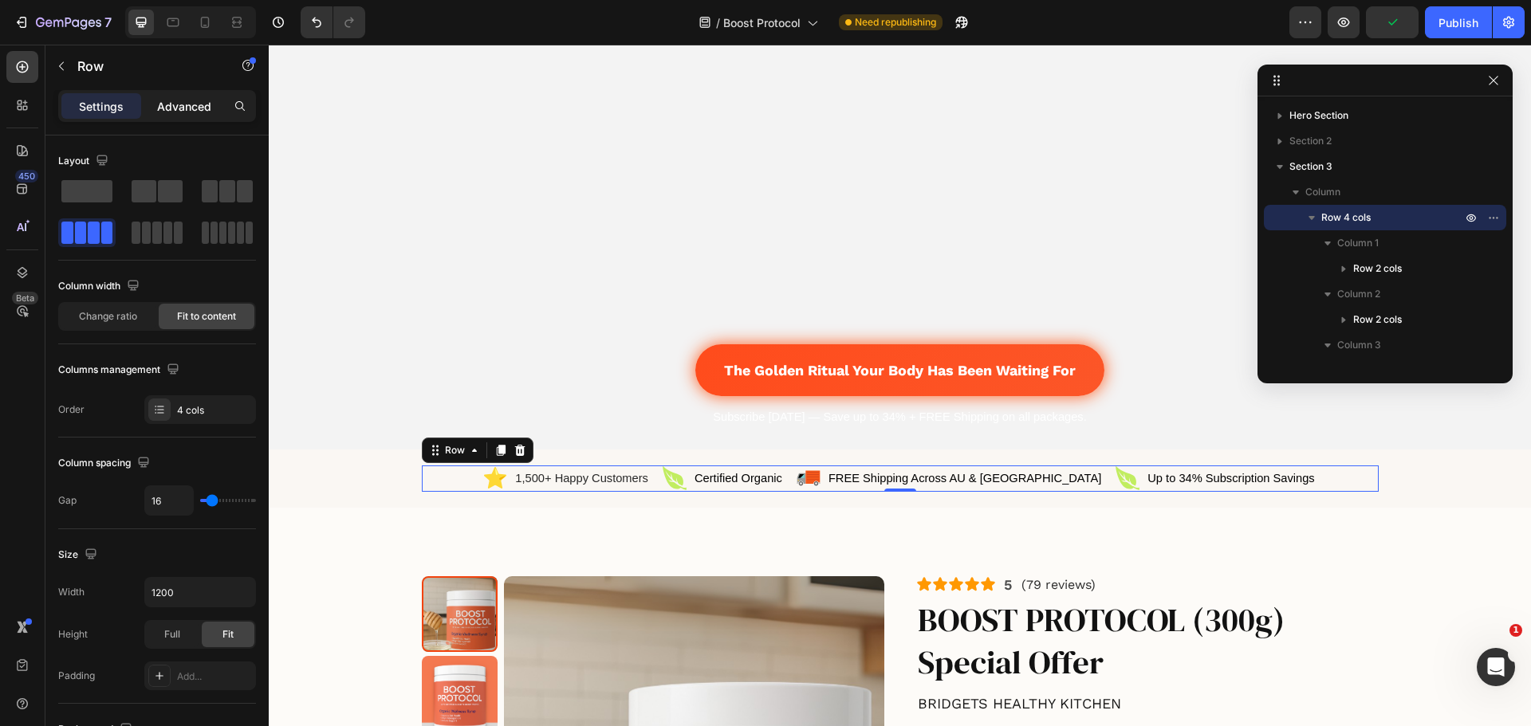
click at [183, 100] on p "Advanced" at bounding box center [184, 106] width 54 height 17
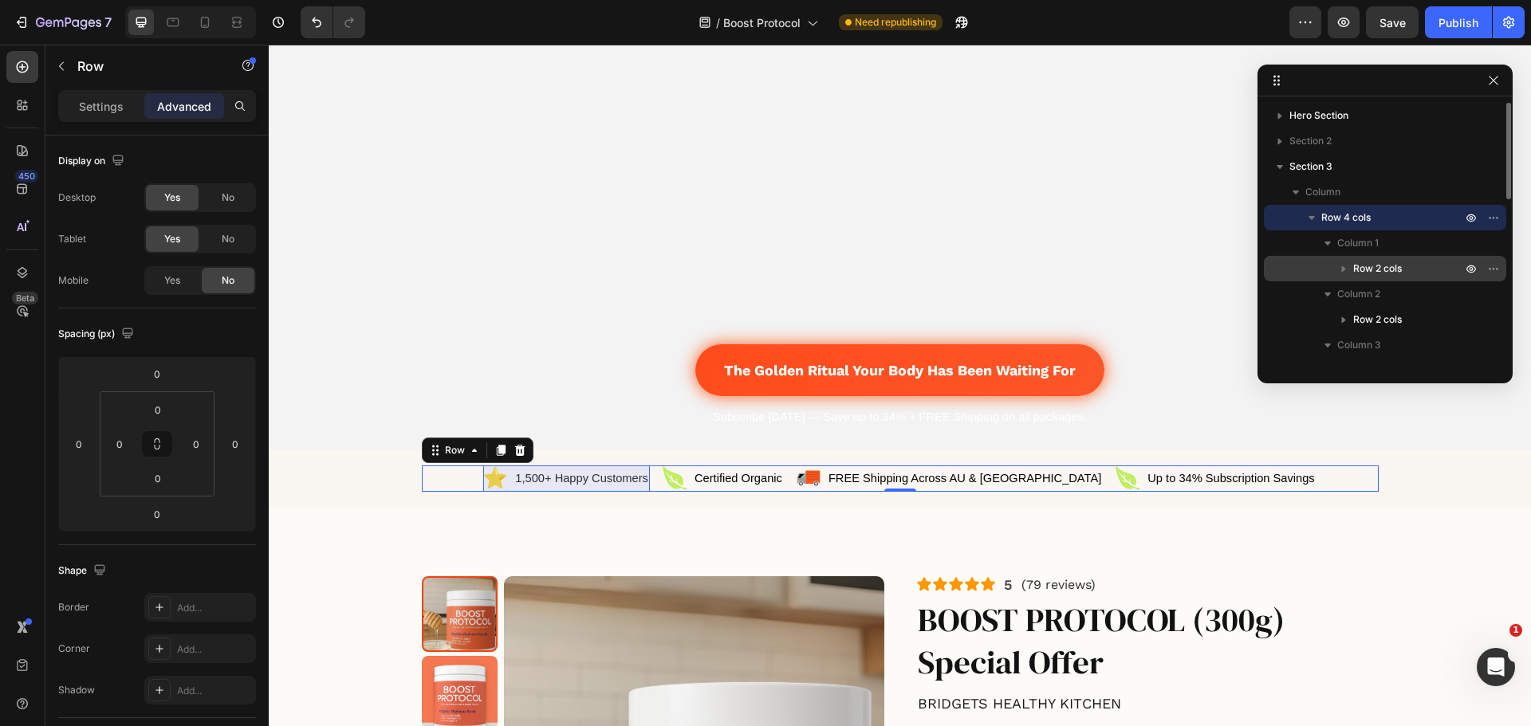
click at [1371, 262] on span "Row 2 cols" at bounding box center [1377, 269] width 49 height 16
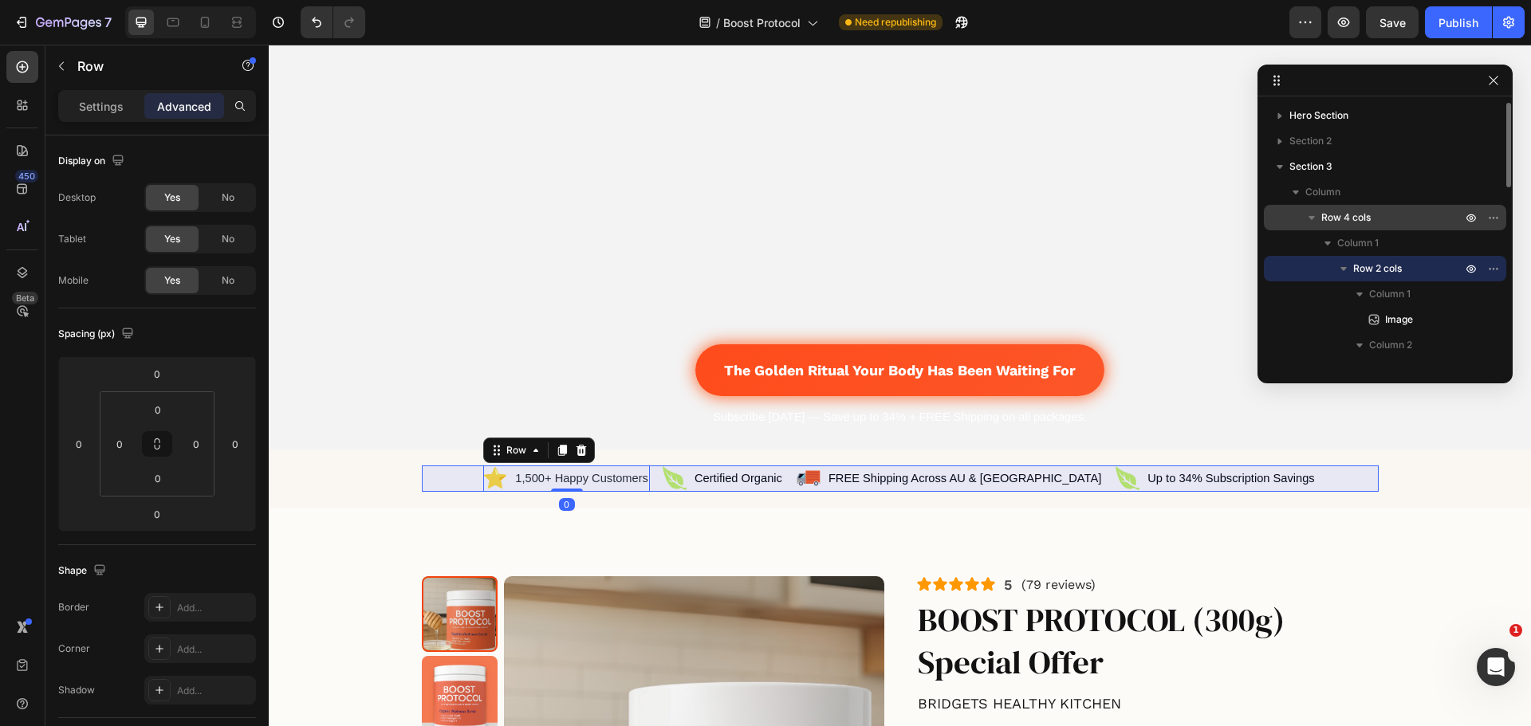
click at [1369, 218] on span "Row 4 cols" at bounding box center [1345, 218] width 49 height 16
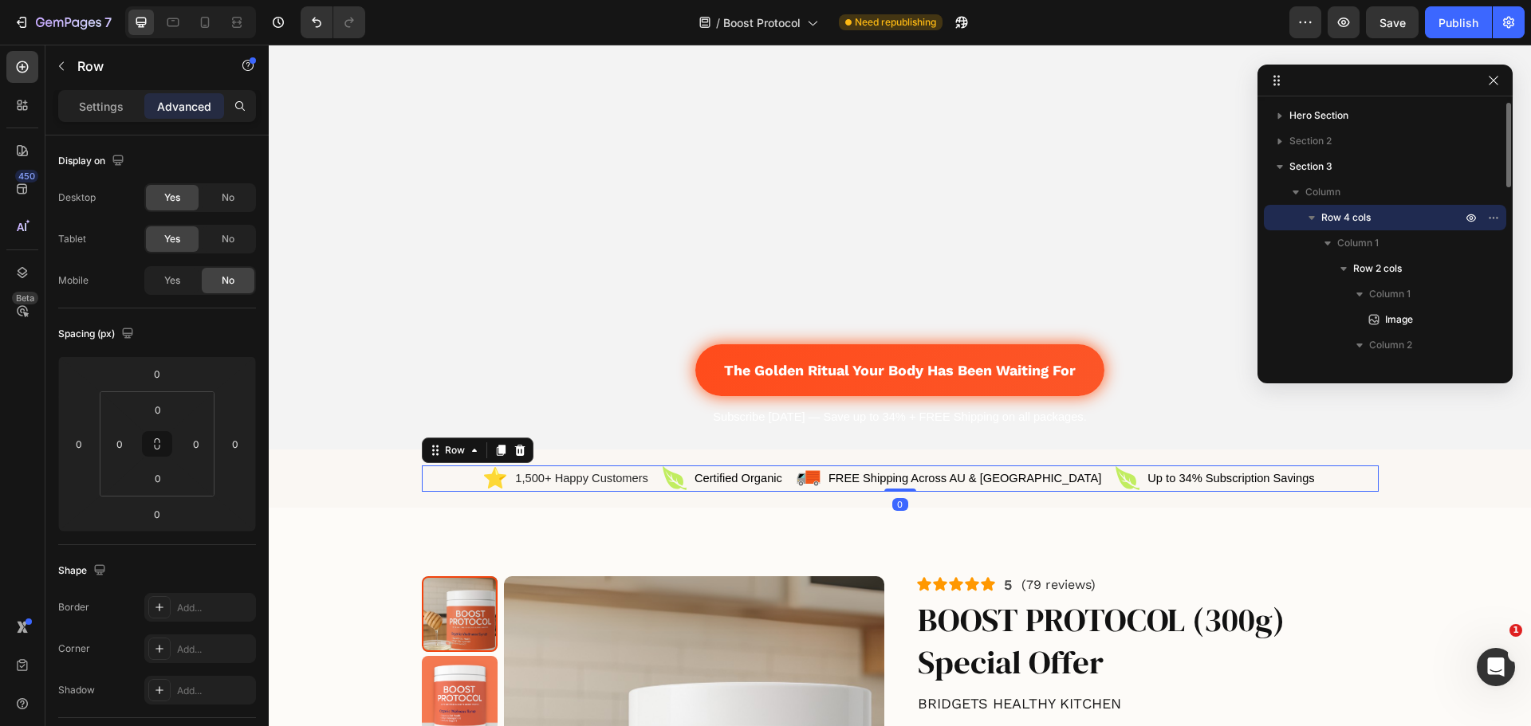
click at [1315, 219] on icon "button" at bounding box center [1312, 218] width 16 height 16
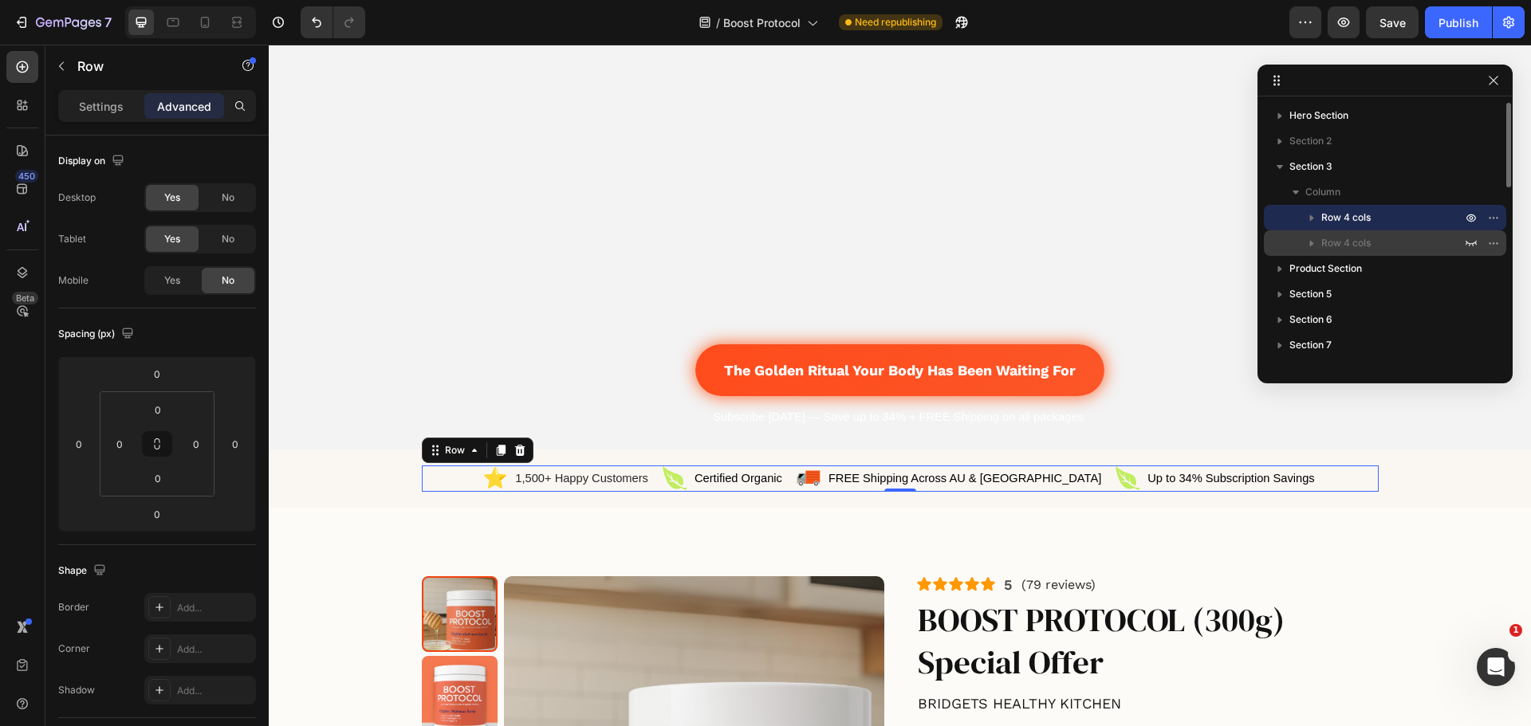
click at [1361, 237] on span "Row 4 cols" at bounding box center [1345, 243] width 49 height 16
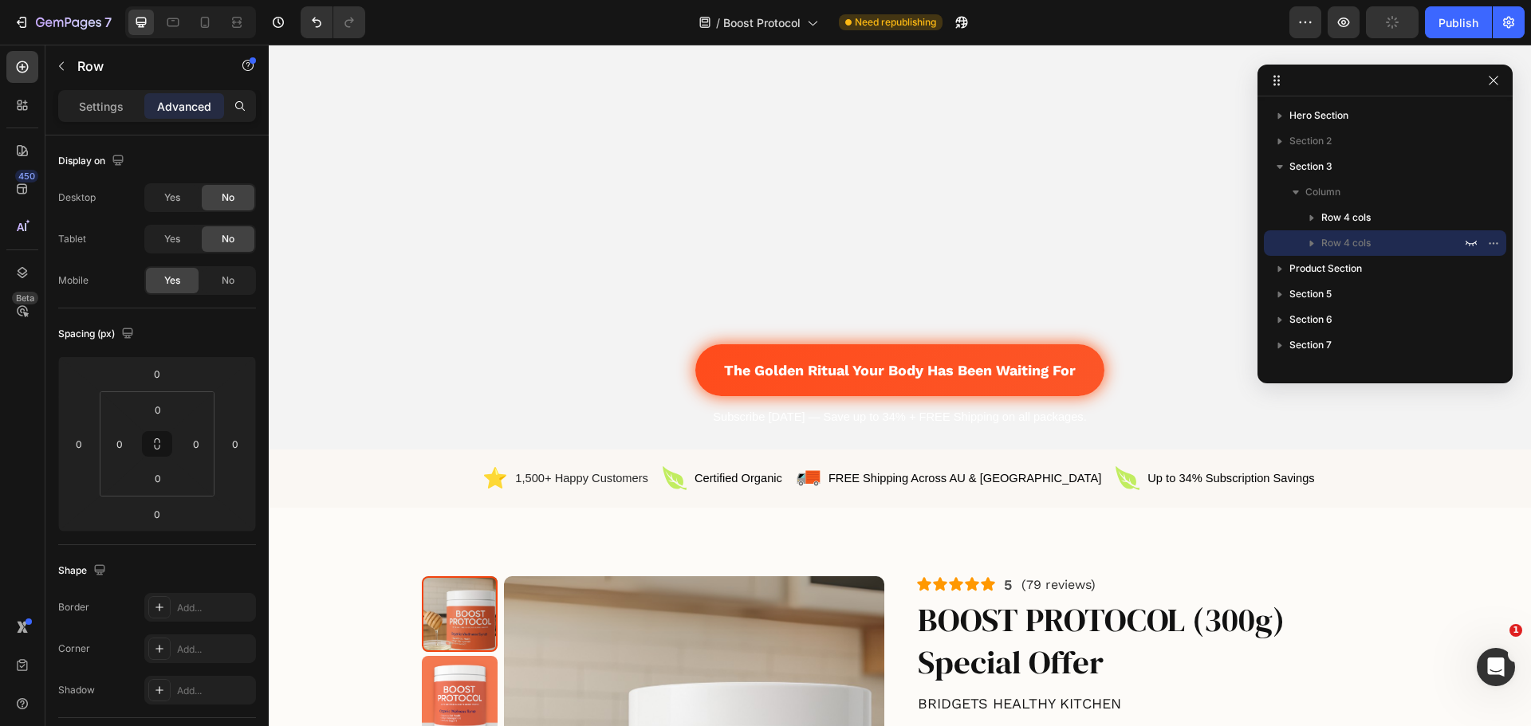
click at [1482, 83] on div at bounding box center [1384, 81] width 255 height 32
click at [1490, 82] on icon "button" at bounding box center [1493, 80] width 13 height 13
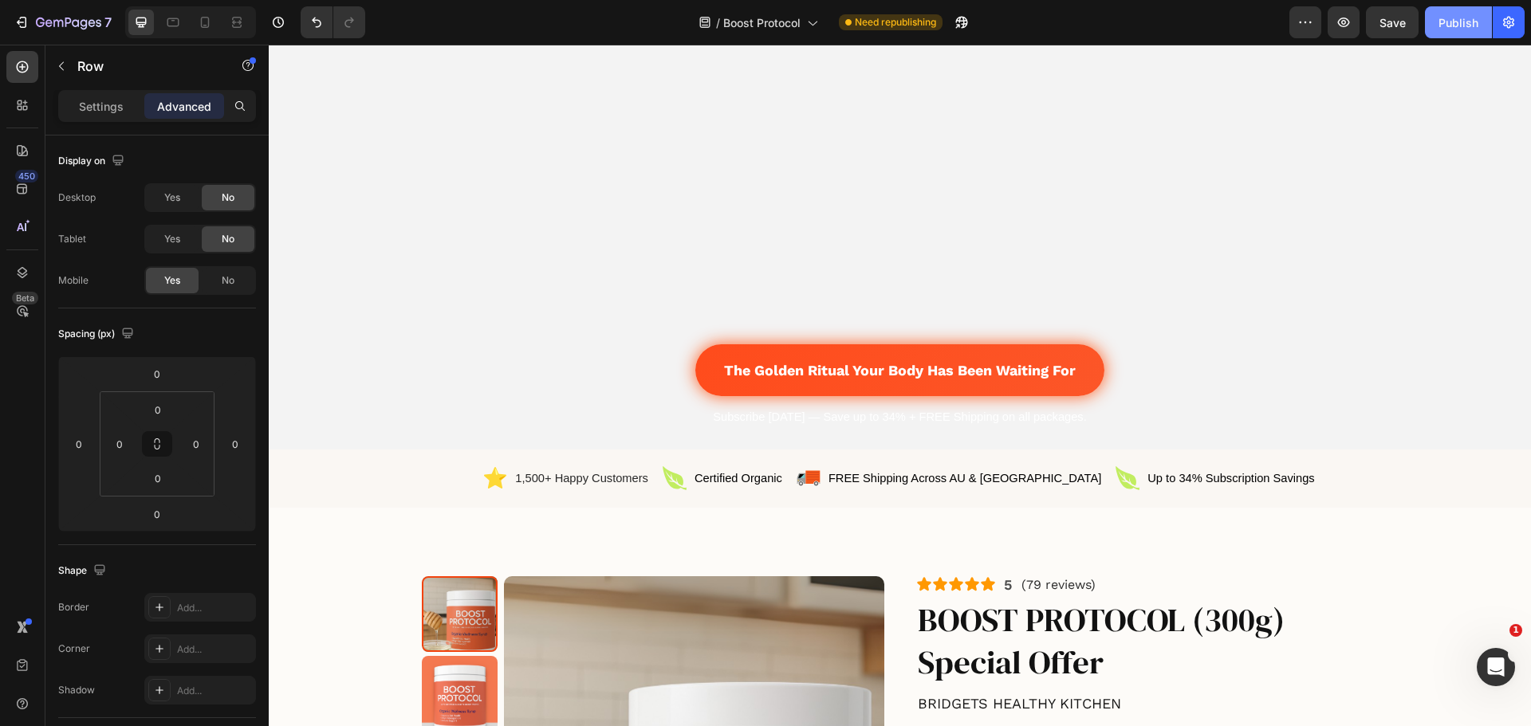
click at [1462, 28] on div "Publish" at bounding box center [1458, 22] width 40 height 17
